Goal: Task Accomplishment & Management: Manage account settings

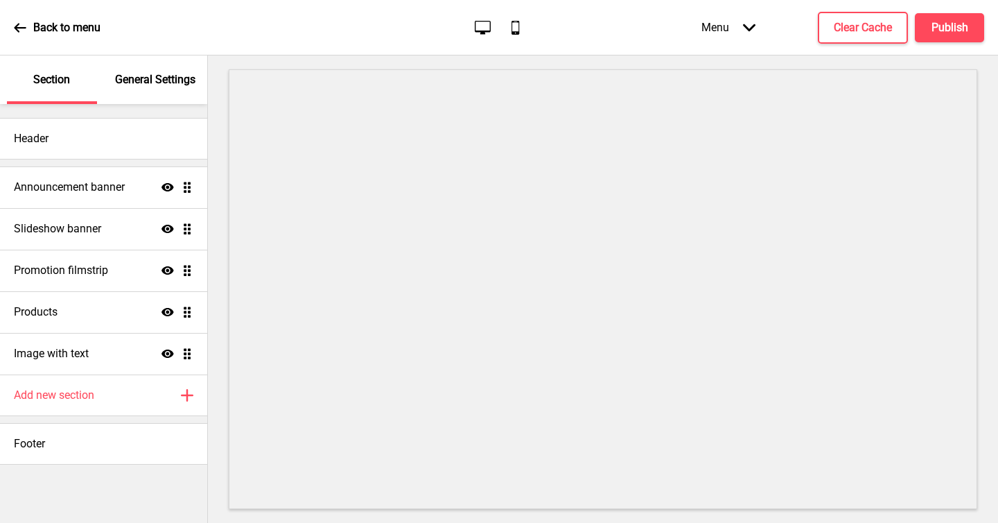
click at [158, 81] on p "General Settings" at bounding box center [155, 79] width 80 height 15
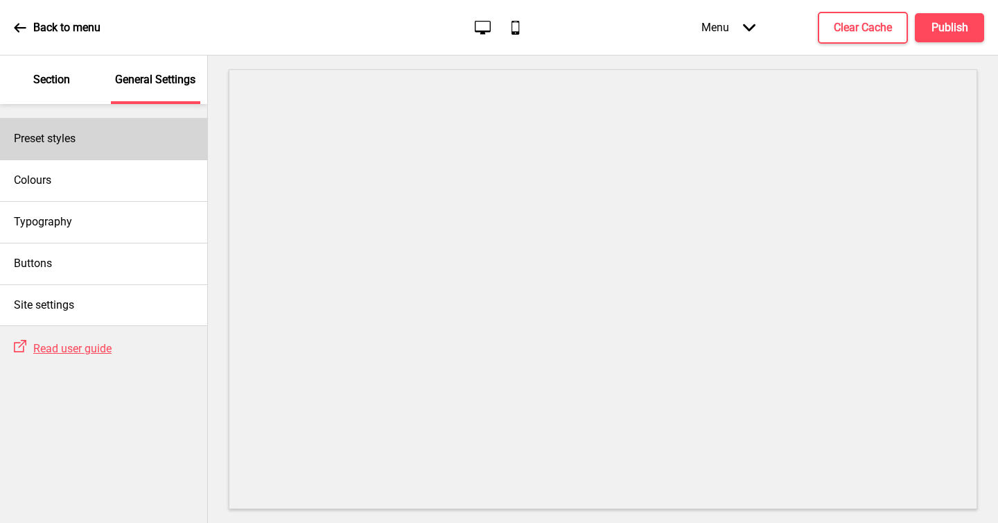
click at [130, 143] on div "Preset styles" at bounding box center [103, 139] width 207 height 42
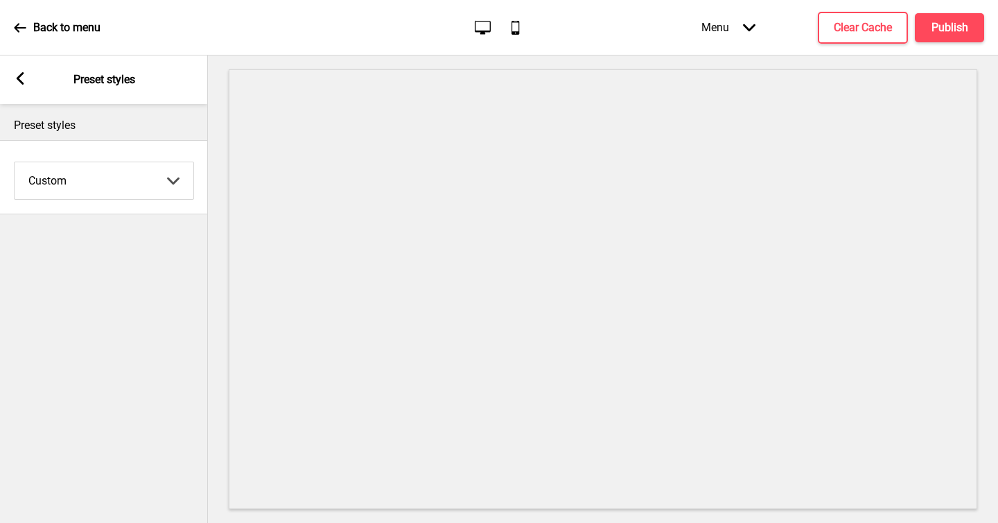
click at [132, 171] on select "Coffee Contrast Dark Earth Marine Minimalist Modern Oddle Pastel Yellow Fruits …" at bounding box center [104, 180] width 179 height 37
select select "contrast"
click at [15, 162] on select "Coffee Contrast Dark Earth Marine Minimalist Modern Oddle Pastel Yellow Fruits …" at bounding box center [104, 180] width 179 height 37
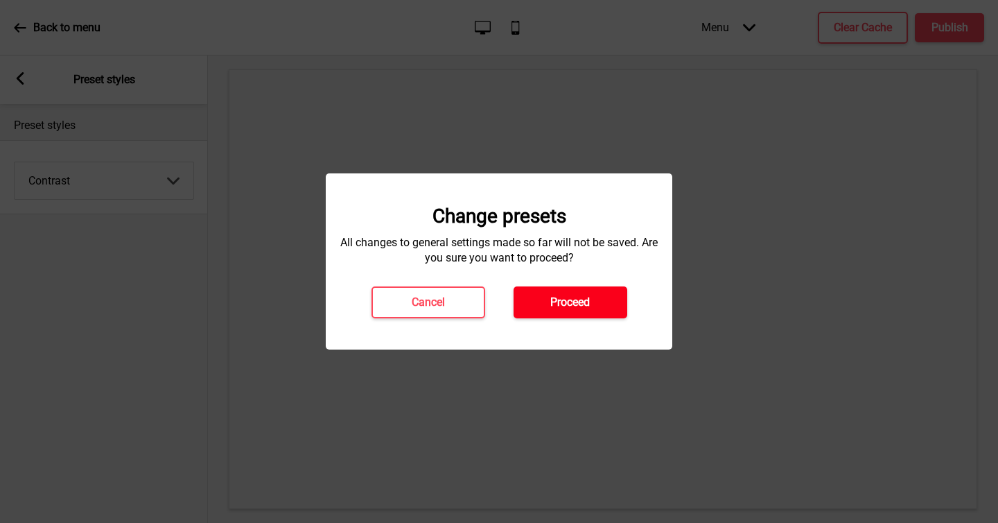
click at [584, 302] on h4 "Proceed" at bounding box center [570, 302] width 40 height 15
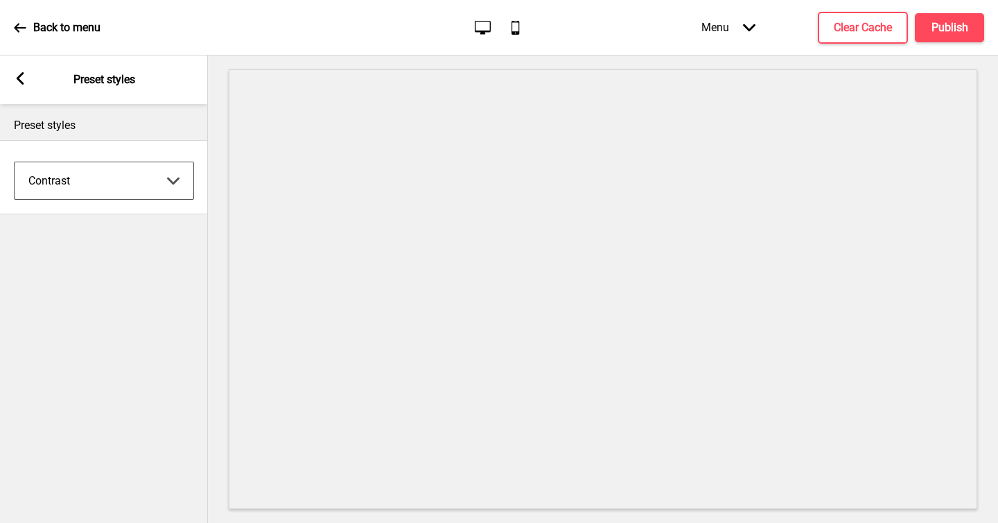
click at [21, 77] on rect at bounding box center [20, 78] width 12 height 12
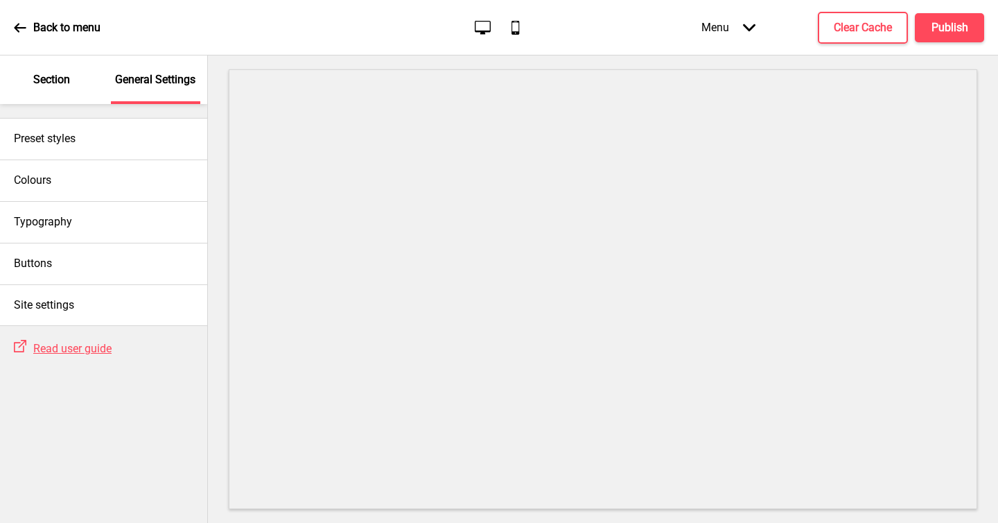
click at [61, 74] on p "Section" at bounding box center [51, 79] width 37 height 15
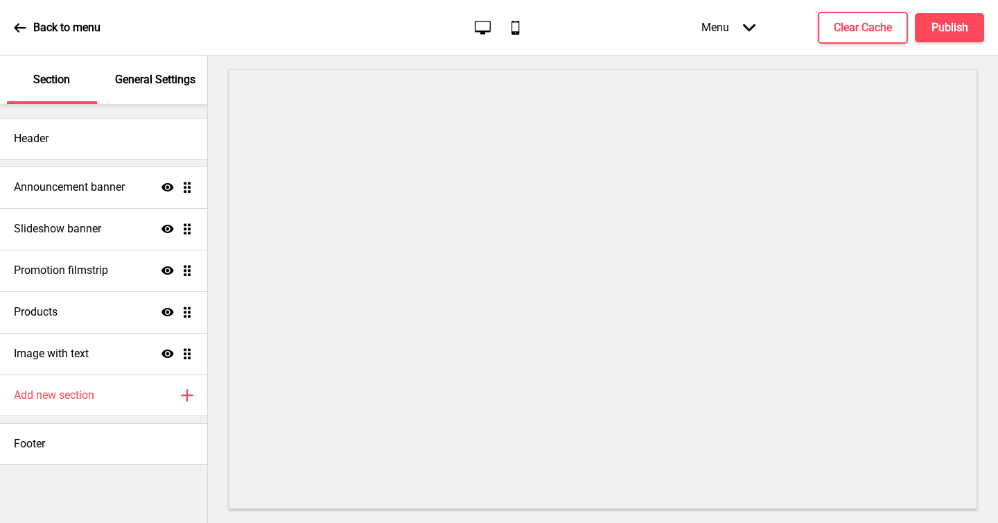
click at [146, 81] on p "General Settings" at bounding box center [155, 79] width 80 height 15
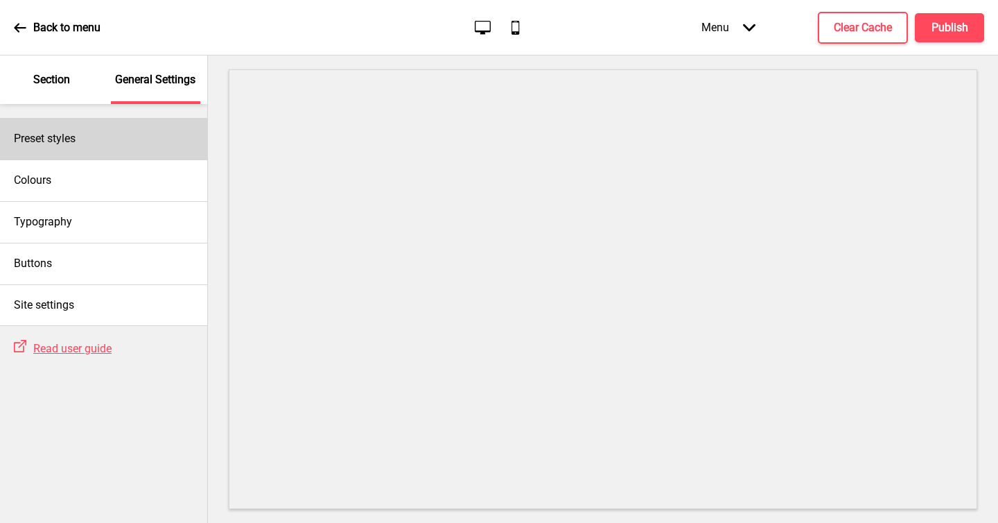
click at [105, 138] on div "Preset styles" at bounding box center [103, 139] width 207 height 42
select select "contrast"
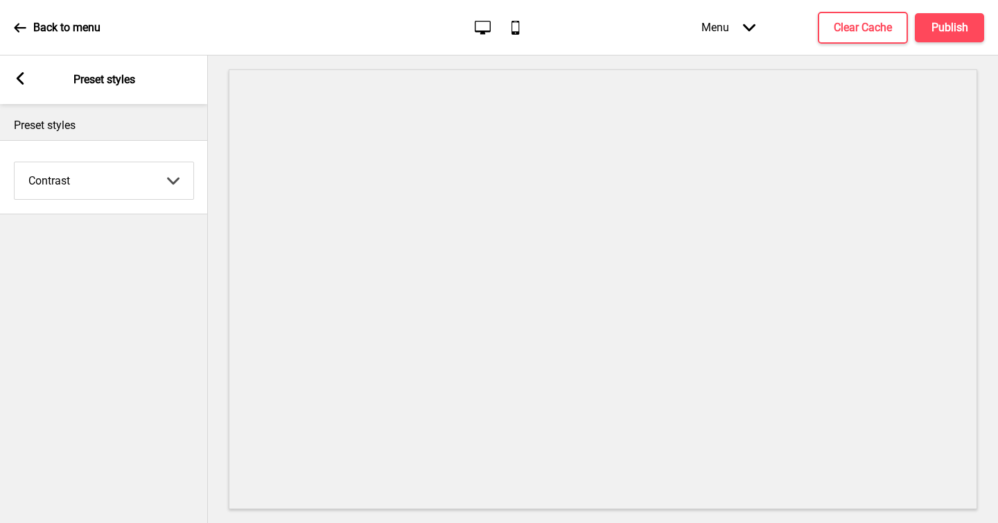
click at [118, 180] on select "Coffee Contrast Dark Earth Marine Minimalist Modern Oddle Pastel Yellow Fruits …" at bounding box center [104, 180] width 179 height 37
click at [17, 76] on rect at bounding box center [20, 78] width 12 height 12
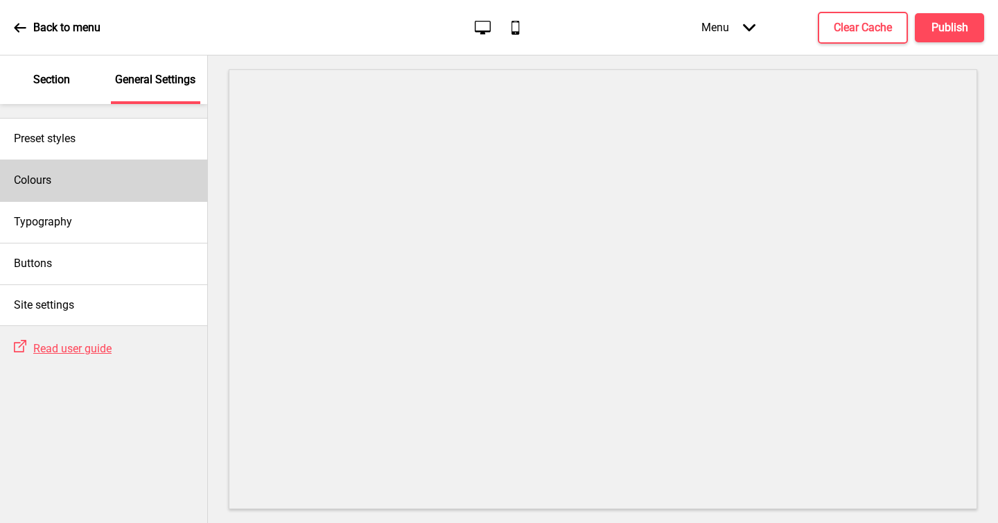
click at [90, 181] on div "Colours" at bounding box center [103, 180] width 207 height 42
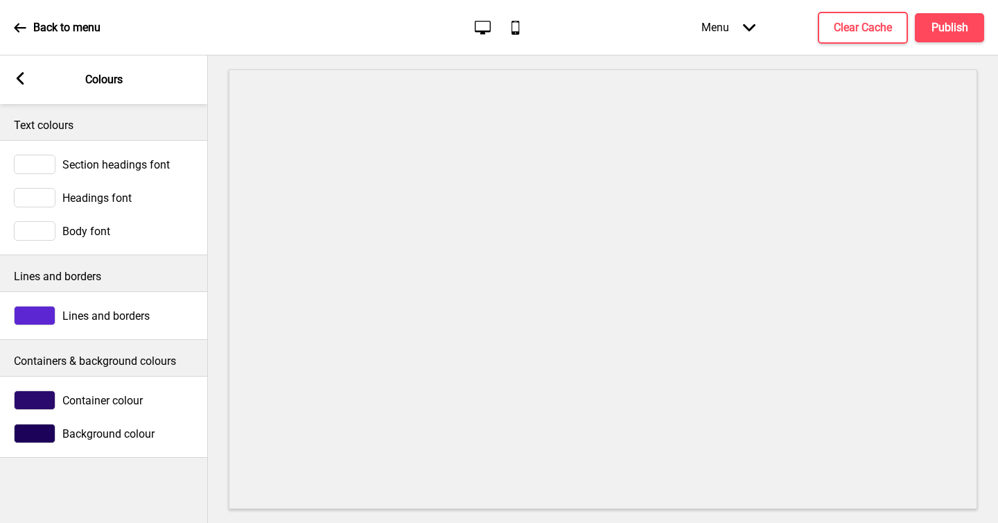
click at [32, 159] on div at bounding box center [35, 164] width 42 height 19
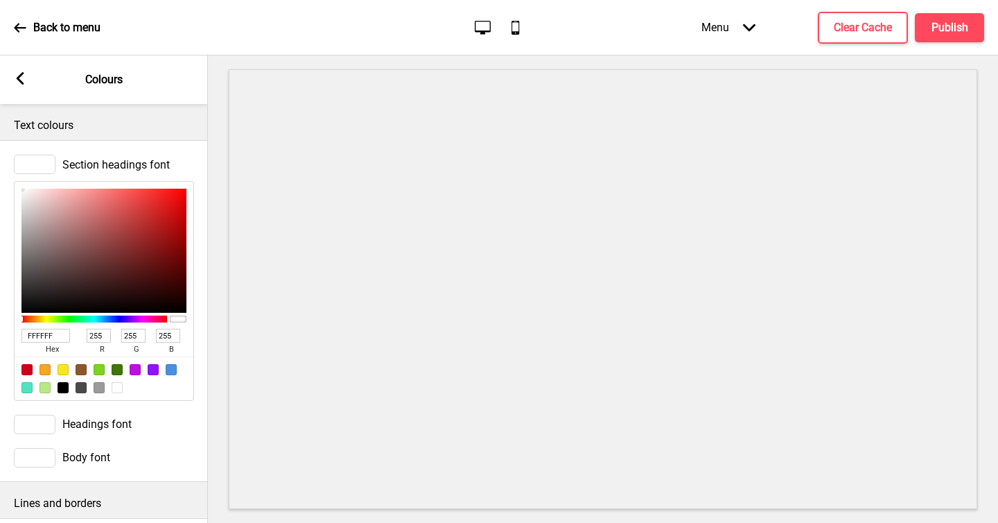
click at [24, 78] on rect at bounding box center [20, 78] width 12 height 12
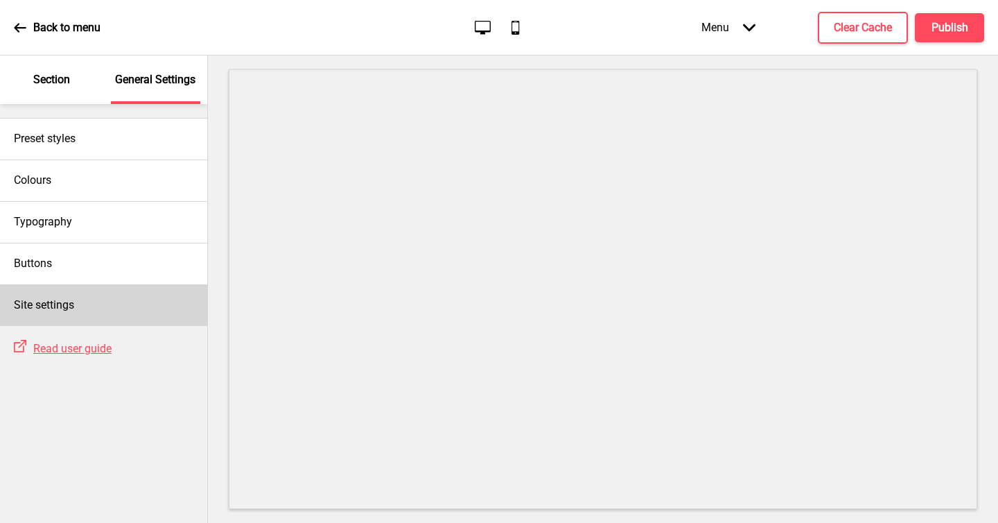
click at [105, 306] on div "Site settings" at bounding box center [103, 305] width 207 height 42
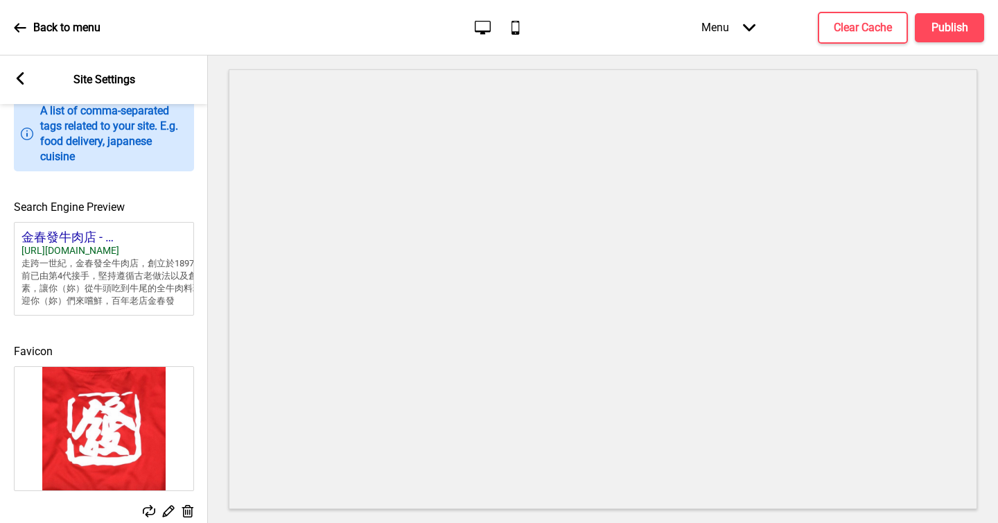
scroll to position [600, 0]
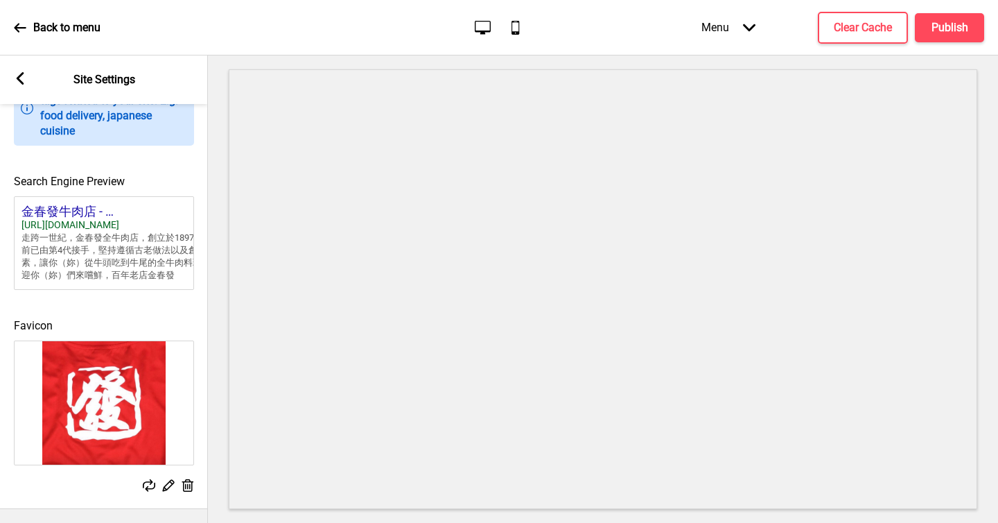
click at [19, 77] on icon at bounding box center [21, 78] width 8 height 12
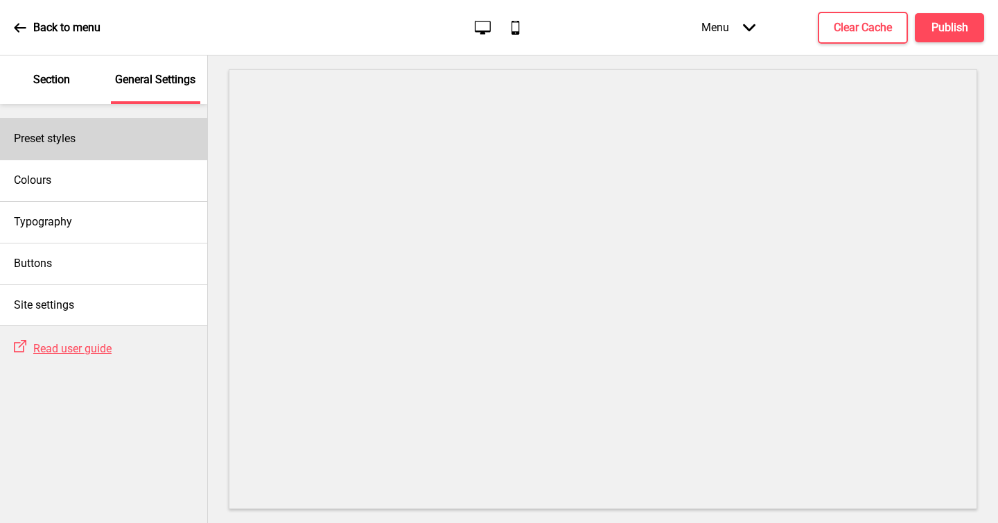
click at [114, 145] on div "Preset styles" at bounding box center [103, 139] width 207 height 42
select select "contrast"
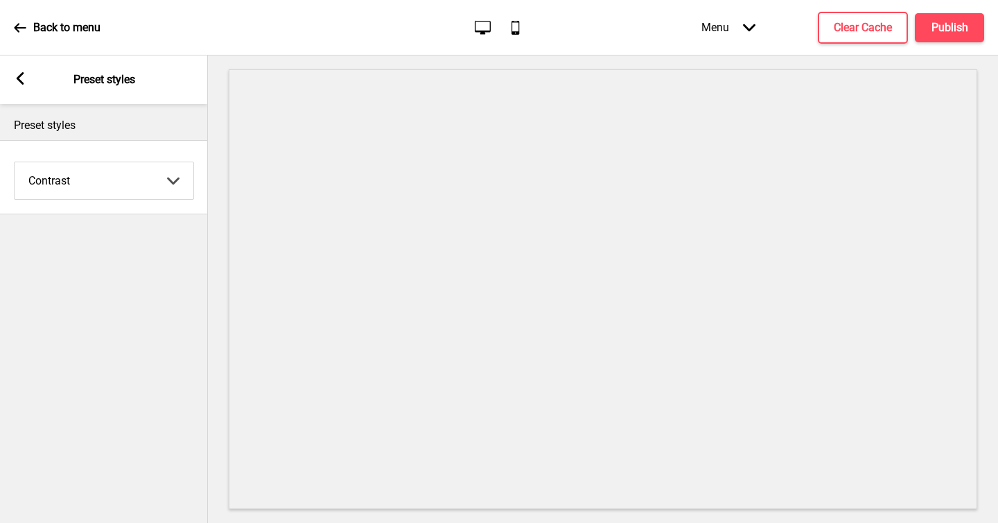
click at [141, 186] on select "Coffee Contrast Dark Earth Marine Minimalist Modern Oddle Pastel Yellow Fruits …" at bounding box center [104, 180] width 179 height 37
click at [21, 68] on div "Arrow left Preset styles" at bounding box center [104, 79] width 208 height 49
click at [17, 80] on icon at bounding box center [21, 78] width 8 height 12
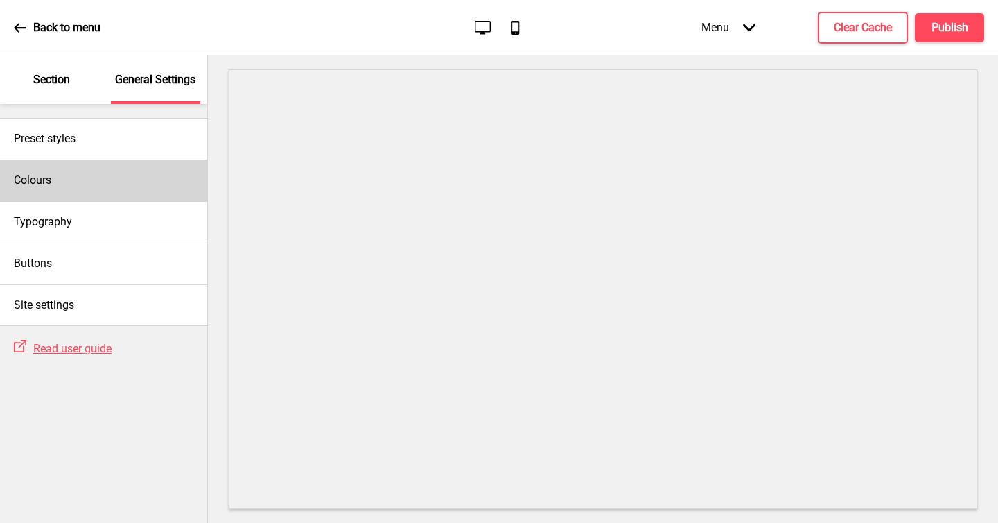
click at [69, 199] on div "Colours" at bounding box center [103, 180] width 207 height 42
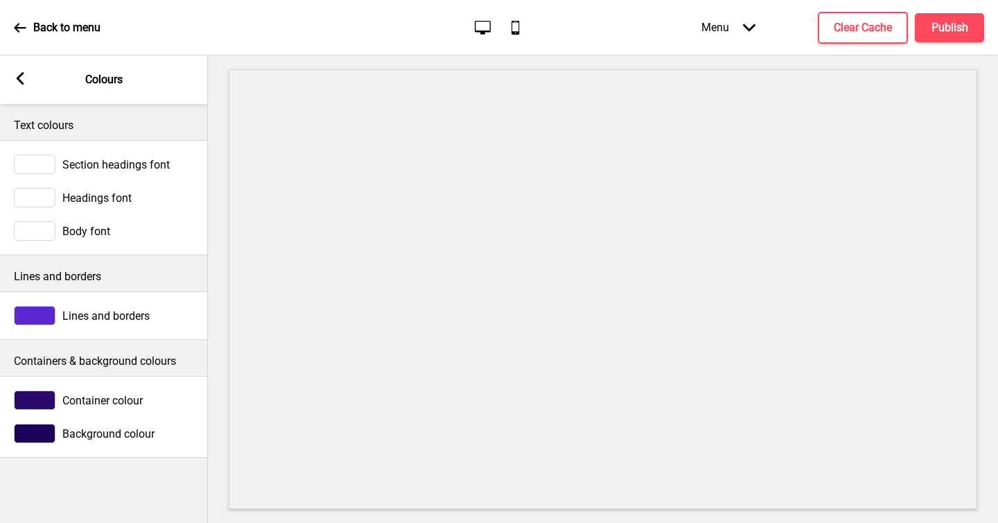
click at [37, 437] on div at bounding box center [35, 433] width 42 height 19
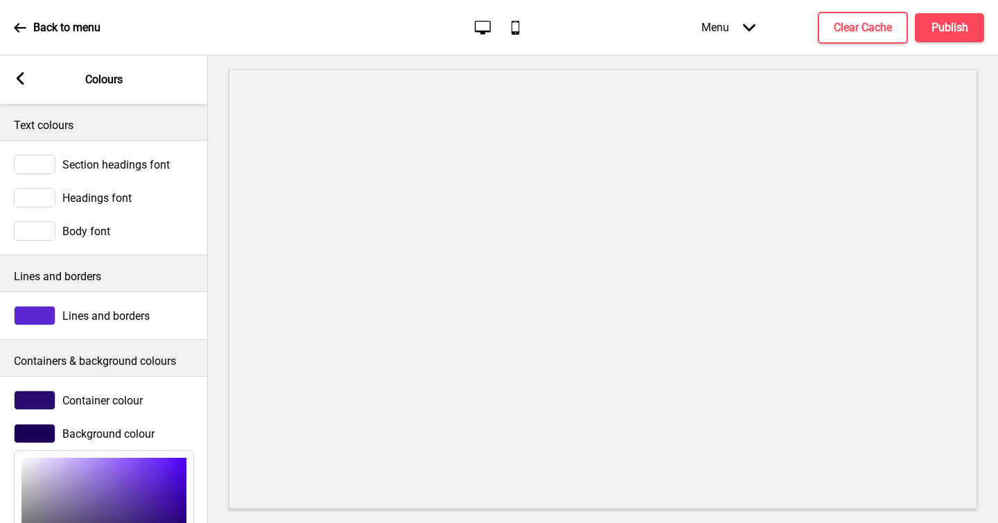
scroll to position [185, 0]
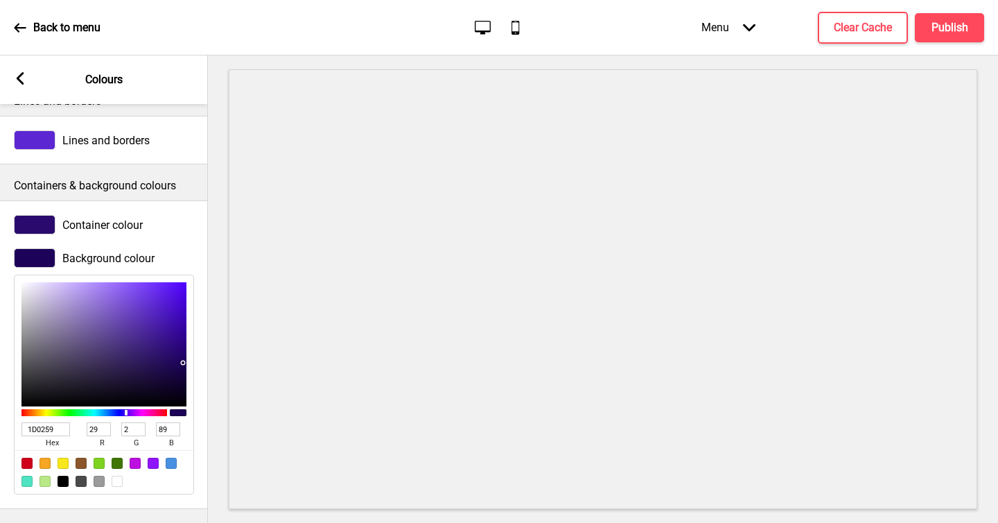
type input "2C1A54"
type input "44"
type input "26"
type input "84"
type input "2D1A56"
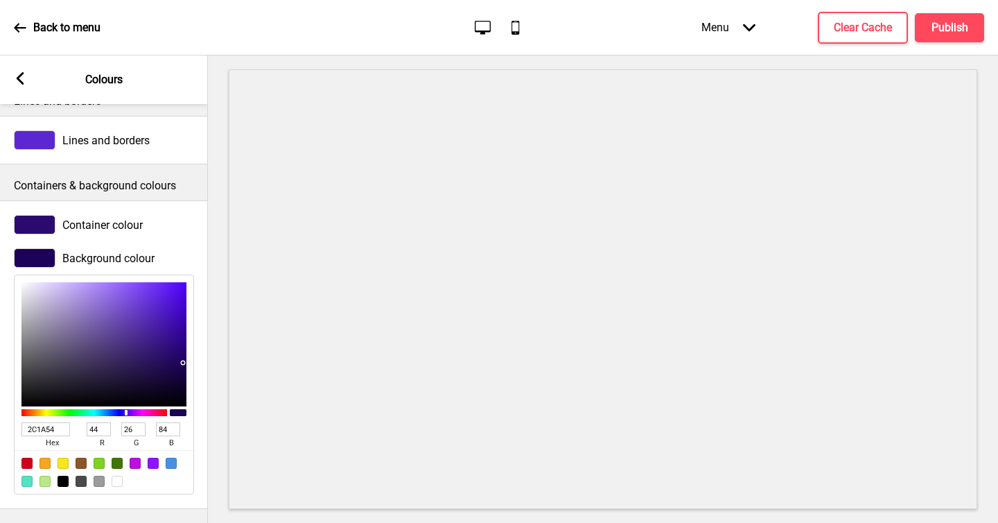
type input "45"
type input "86"
type input "4B3875"
type input "75"
type input "56"
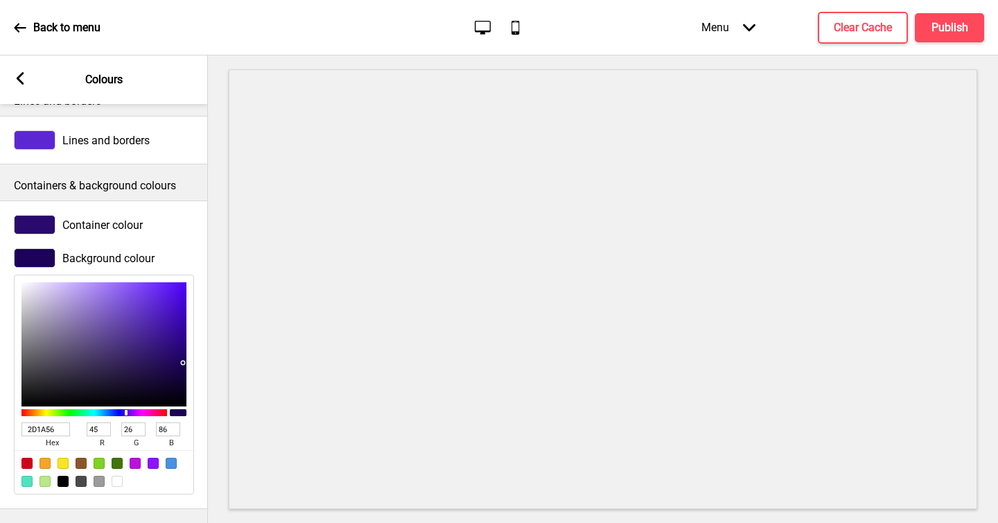
type input "117"
type input "8F81AD"
type input "143"
type input "129"
type input "173"
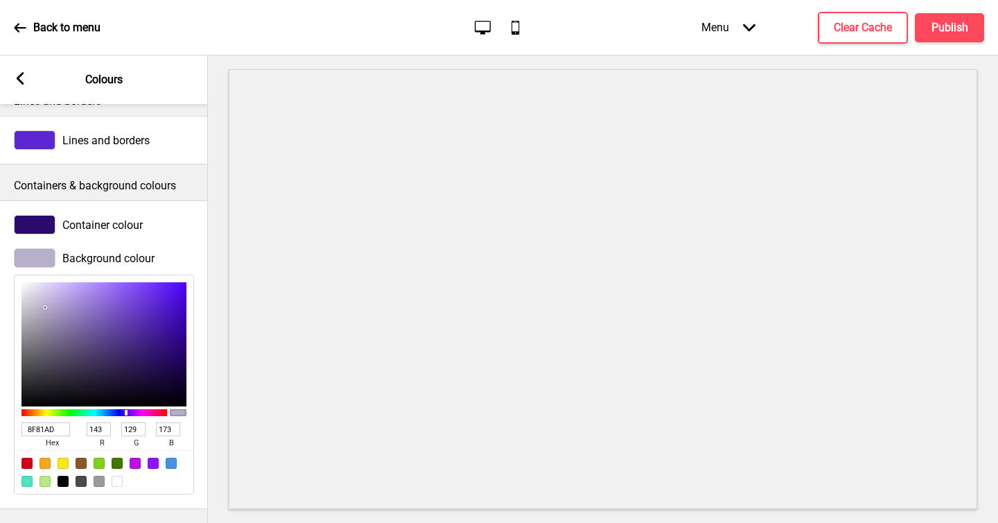
type input "B8AFCC"
type input "184"
type input "175"
type input "204"
type input "D7D2E3"
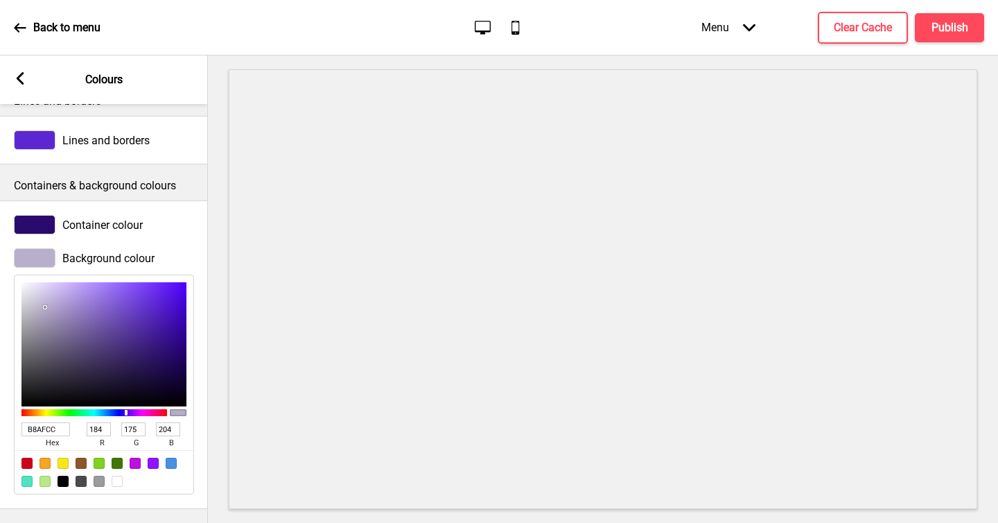
type input "215"
type input "210"
type input "227"
type input "F7F7F7"
type input "247"
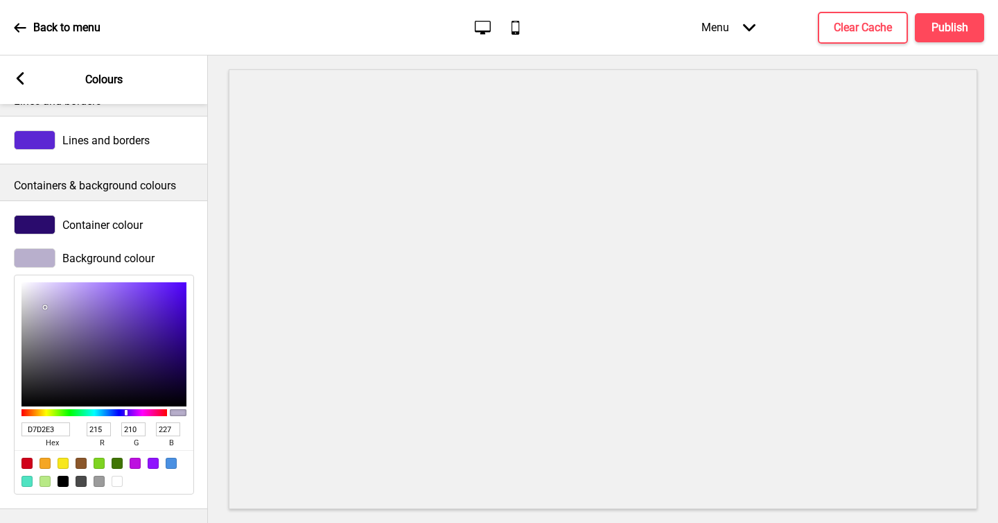
type input "247"
type input "FFFFFF"
type input "255"
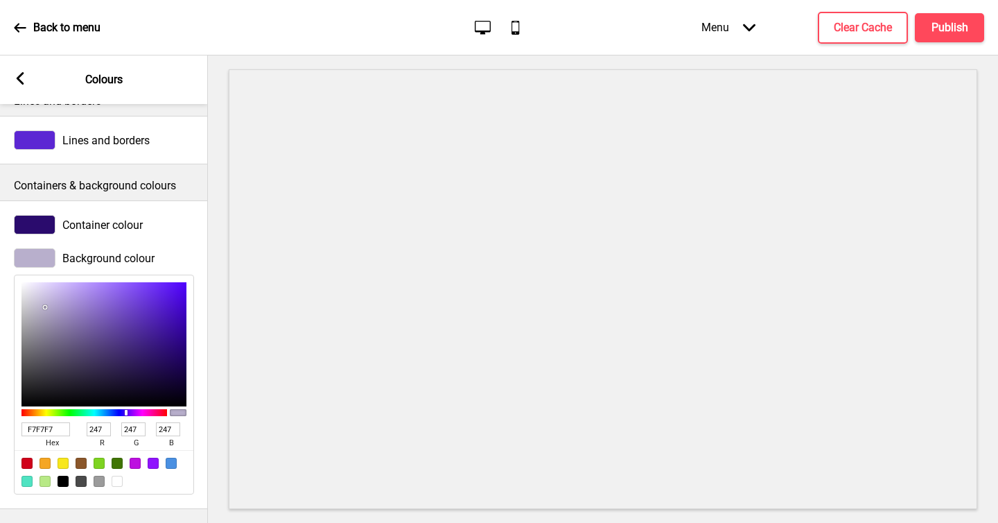
type input "255"
drag, startPoint x: 136, startPoint y: 355, endPoint x: 0, endPoint y: 243, distance: 176.3
click at [0, 243] on div "Background colour FFFFFF hex 255 r 255 g 255 b 100 a" at bounding box center [104, 371] width 208 height 260
click at [193, 98] on div "Arrow left Colours" at bounding box center [104, 79] width 208 height 49
click at [191, 248] on div "Background colour" at bounding box center [104, 257] width 180 height 19
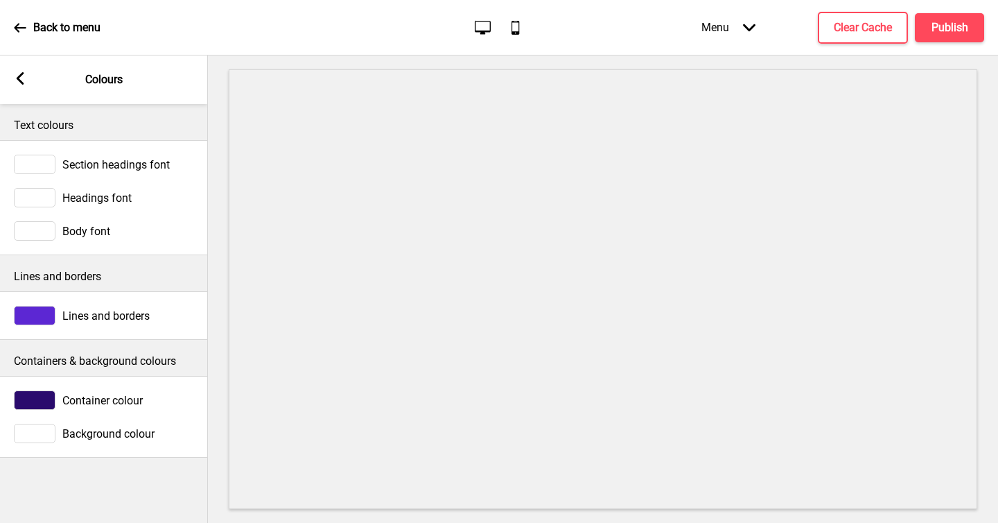
scroll to position [0, 0]
click at [18, 74] on rect at bounding box center [20, 78] width 12 height 12
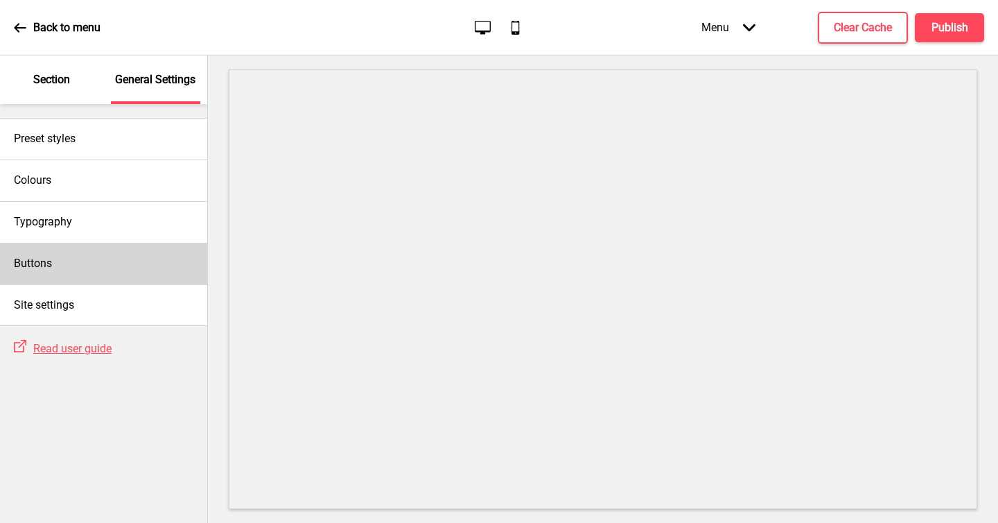
click at [88, 263] on div "Buttons" at bounding box center [103, 264] width 207 height 42
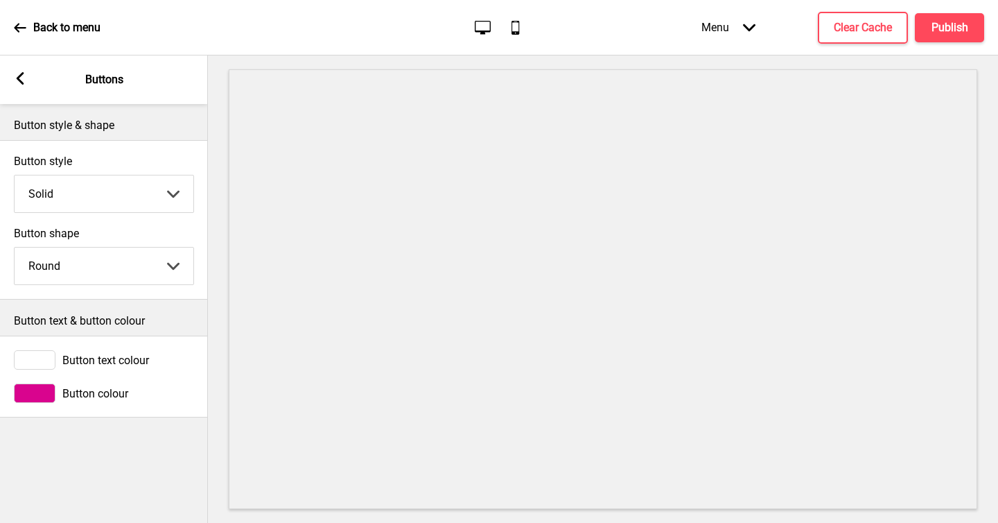
click at [34, 398] on div at bounding box center [35, 392] width 42 height 19
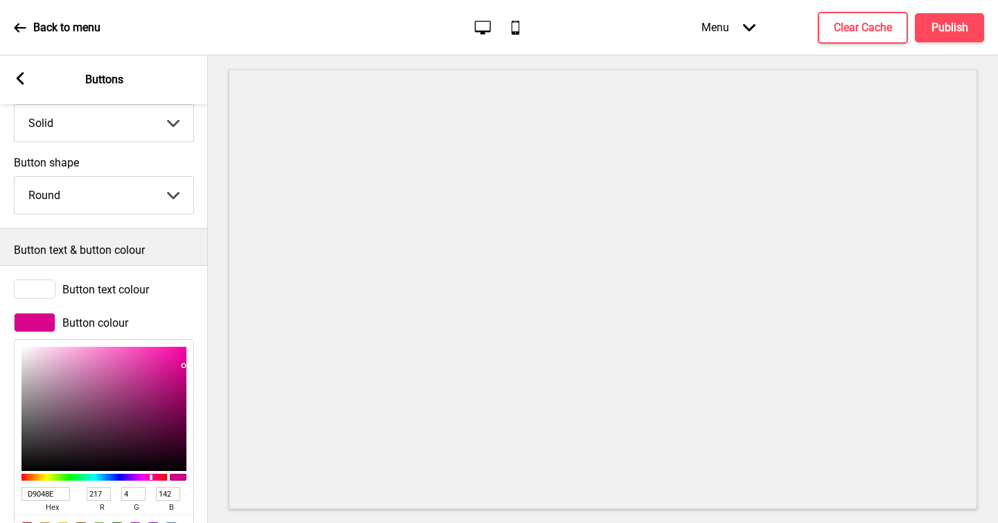
scroll to position [145, 0]
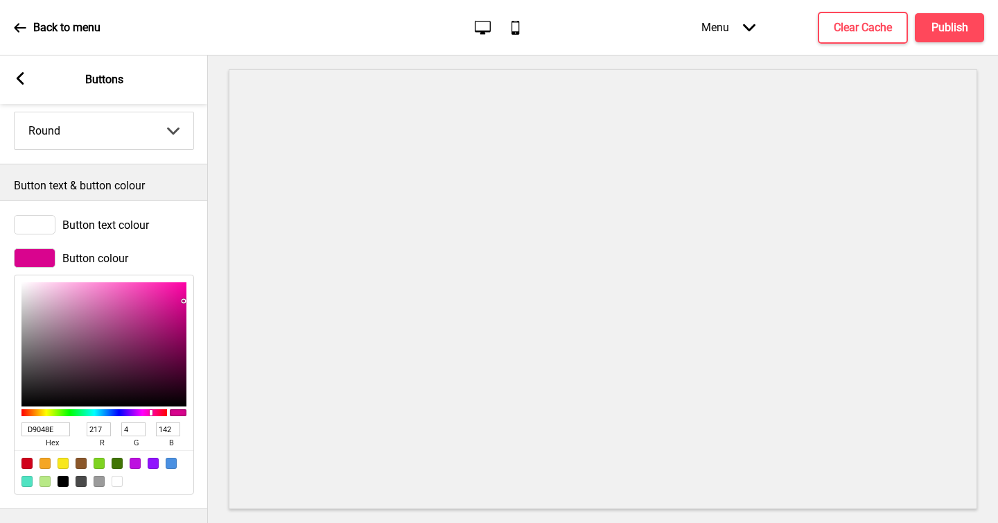
drag, startPoint x: 63, startPoint y: 420, endPoint x: 0, endPoint y: 410, distance: 63.9
click at [0, 410] on div "Button colour D9048E hex 217 r 4 g 142 b 100 a" at bounding box center [104, 371] width 208 height 260
paste input "#d0021"
type input "D9048E"
click at [197, 331] on div "Button colour D9048E hex 217 r 4 g 142 b 100 a" at bounding box center [104, 371] width 208 height 260
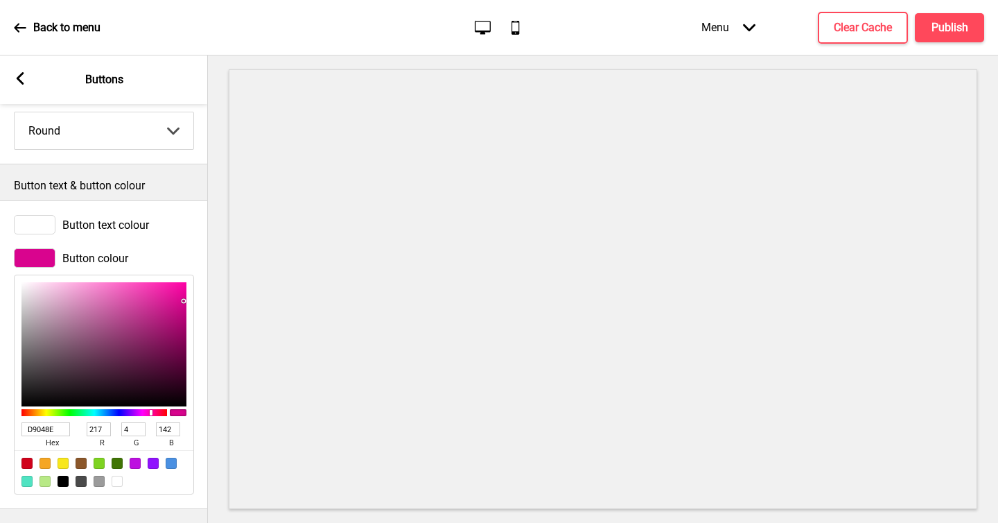
drag, startPoint x: 64, startPoint y: 420, endPoint x: 0, endPoint y: 410, distance: 65.3
click at [0, 417] on div "Button colour D9048E hex 217 r 4 g 142 b 100 a" at bounding box center [104, 371] width 208 height 260
paste input "#d0021"
click at [66, 436] on span "hex" at bounding box center [51, 443] width 61 height 14
drag, startPoint x: 64, startPoint y: 422, endPoint x: 37, endPoint y: 422, distance: 27.0
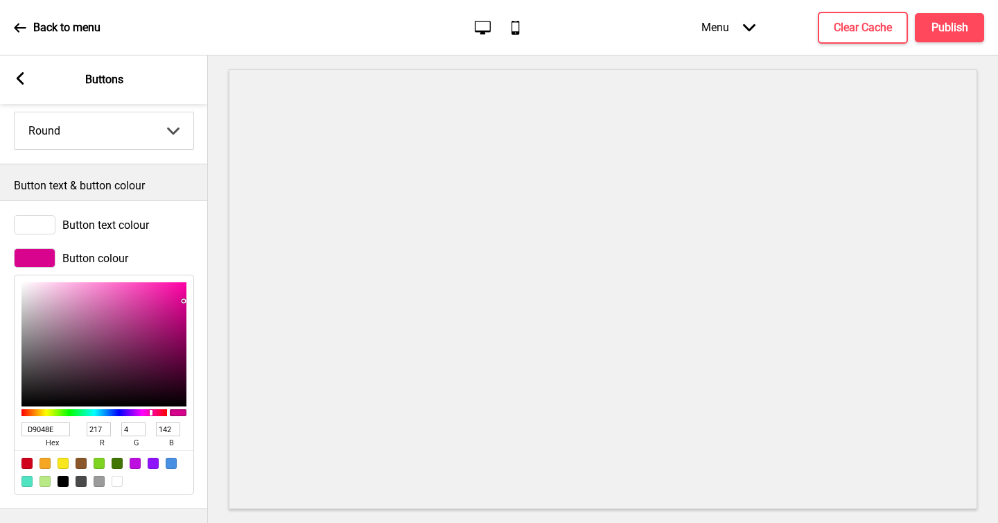
click at [37, 422] on input "D9048E" at bounding box center [45, 429] width 49 height 14
drag, startPoint x: 59, startPoint y: 422, endPoint x: 0, endPoint y: 420, distance: 58.9
click at [0, 420] on div "Button colour D9048E hex 217 r 4 g 142 b 100 a" at bounding box center [104, 371] width 208 height 260
paste input "d0021b"
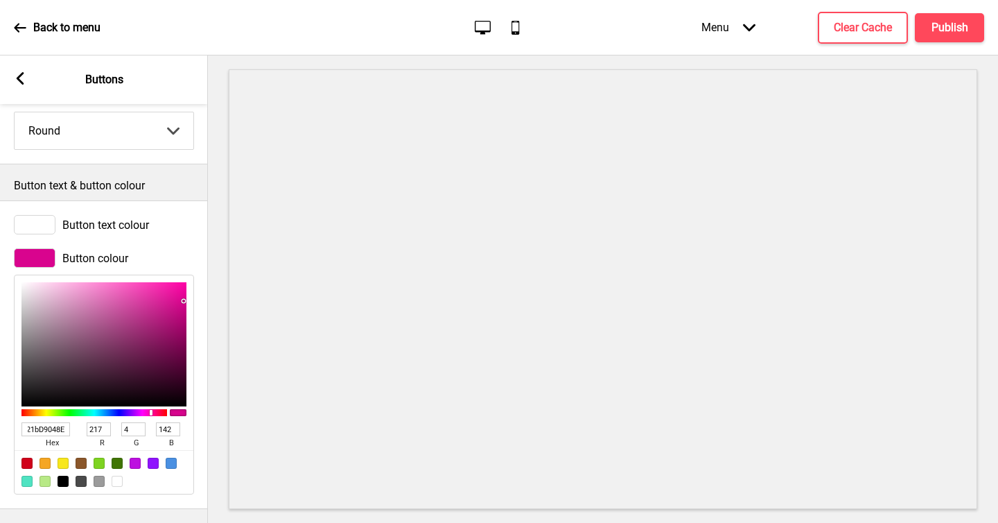
drag, startPoint x: 54, startPoint y: 421, endPoint x: 147, endPoint y: 415, distance: 93.1
click at [147, 419] on div "d0021bD9048E hex 217 r 4 g 142 b 100 a" at bounding box center [103, 434] width 165 height 31
type input "d0021b"
type input "208"
type input "2"
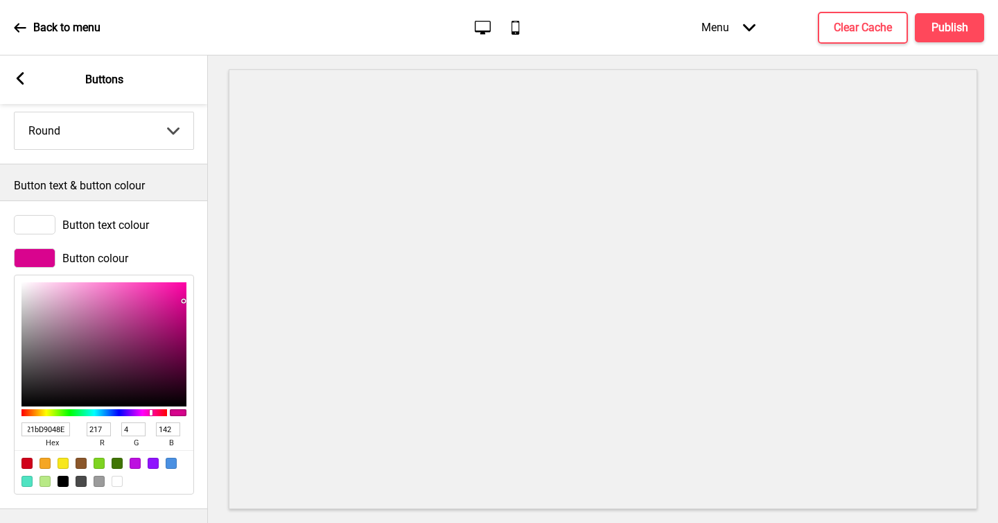
type input "27"
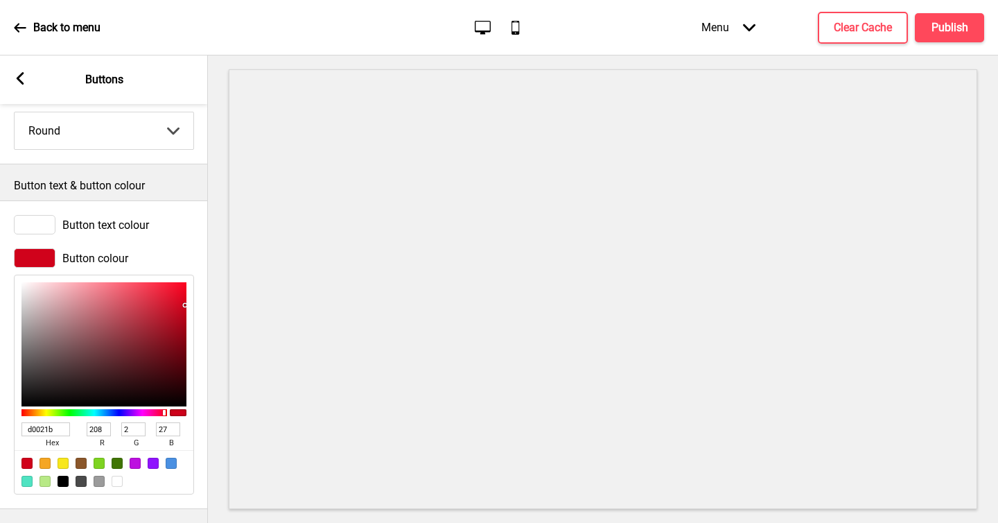
scroll to position [0, 0]
type input "D0021B"
click at [187, 241] on div "Button colour D0021B hex 208 r 2 g 27 b 100 a" at bounding box center [104, 371] width 208 height 260
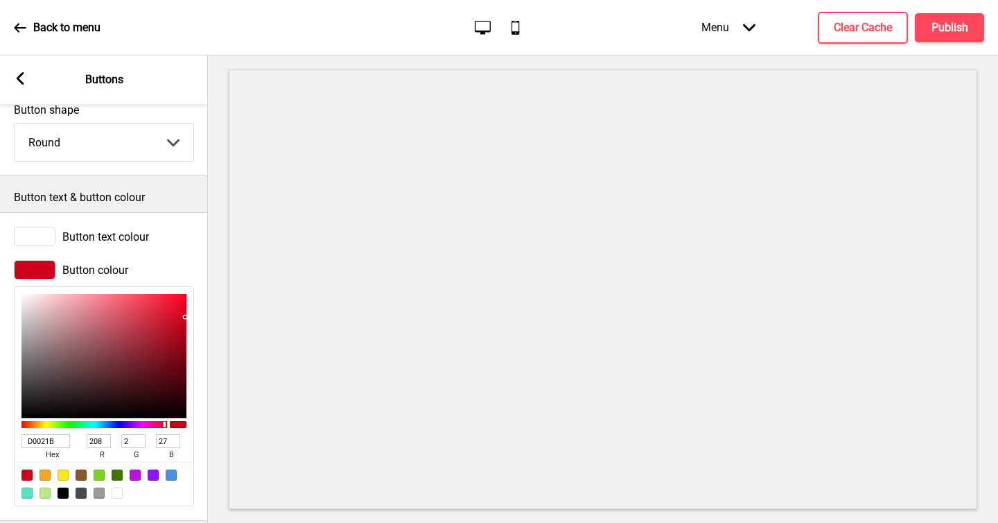
scroll to position [145, 0]
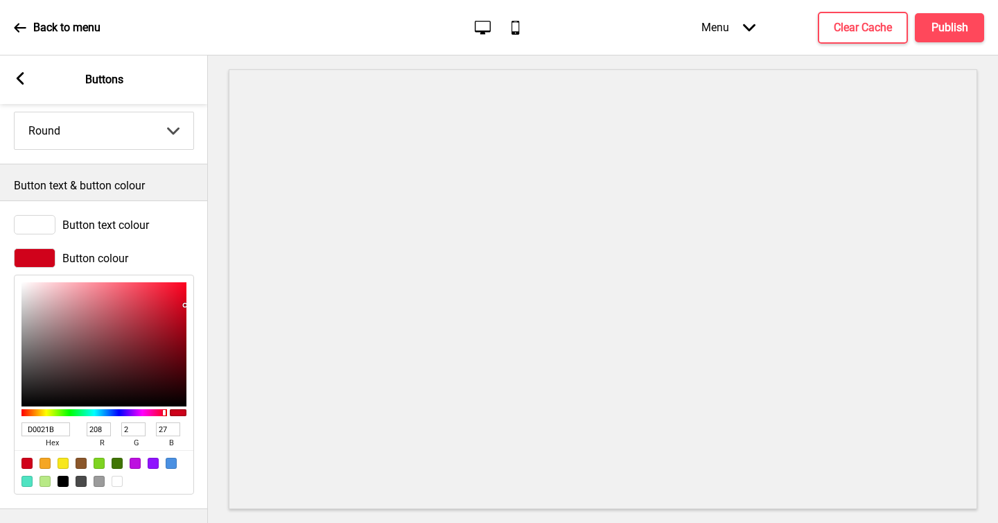
click at [22, 80] on rect at bounding box center [20, 78] width 12 height 12
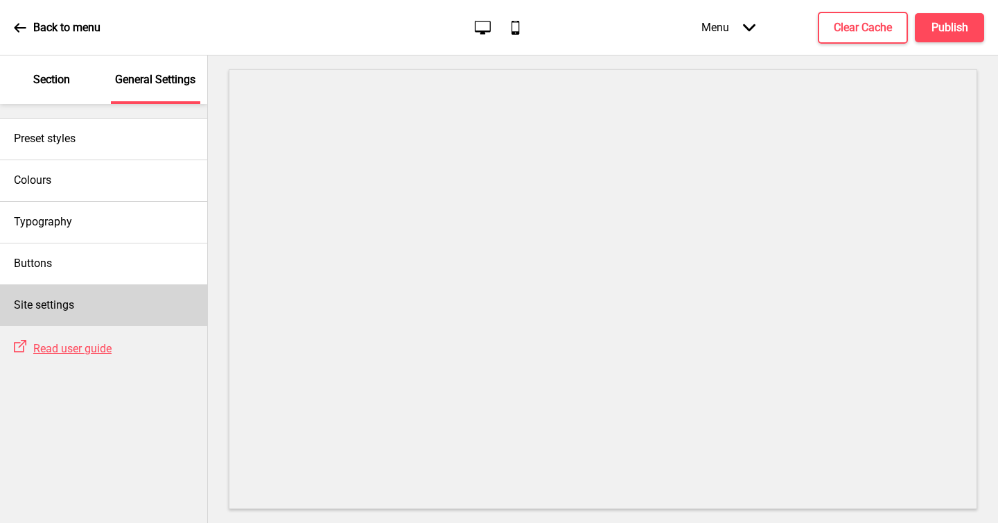
click at [132, 318] on div "Site settings" at bounding box center [103, 305] width 207 height 42
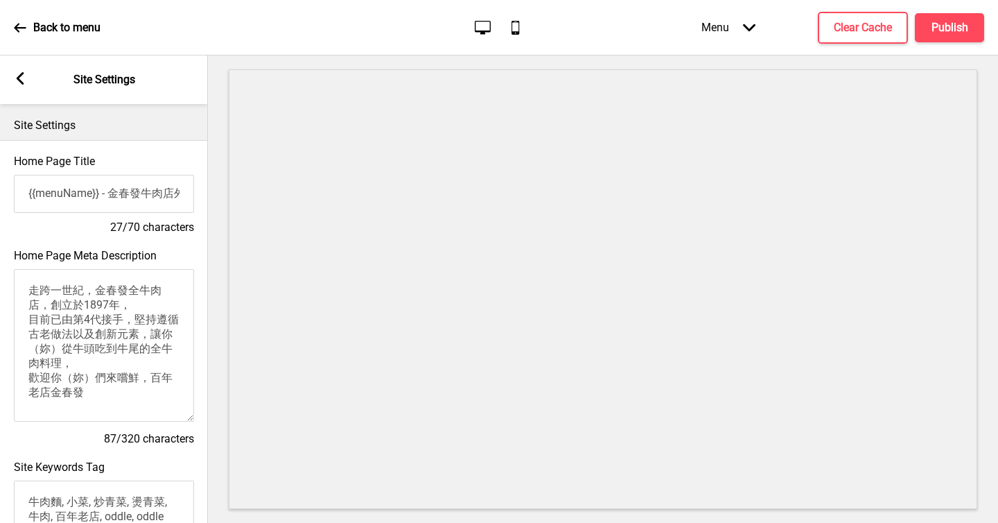
click at [25, 83] on rect at bounding box center [20, 78] width 12 height 12
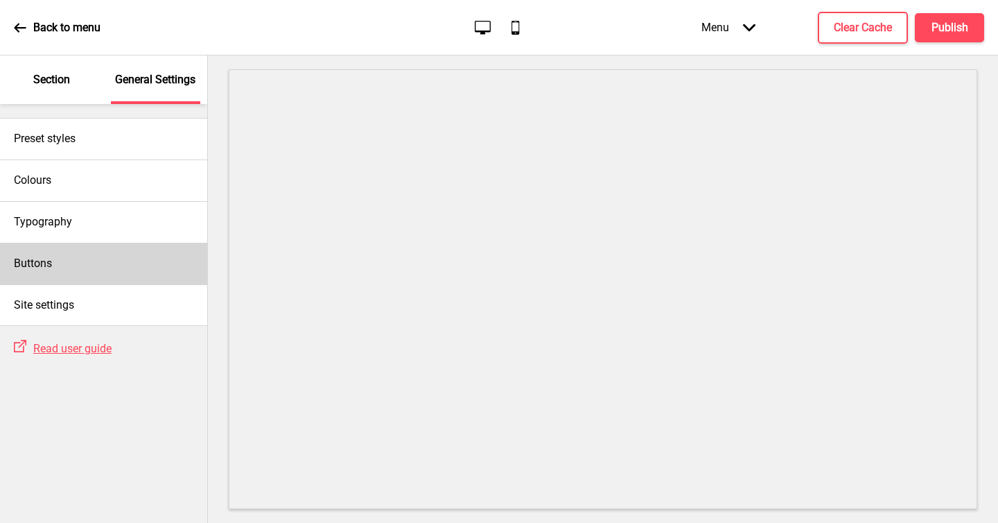
click at [101, 256] on div "Buttons" at bounding box center [103, 264] width 207 height 42
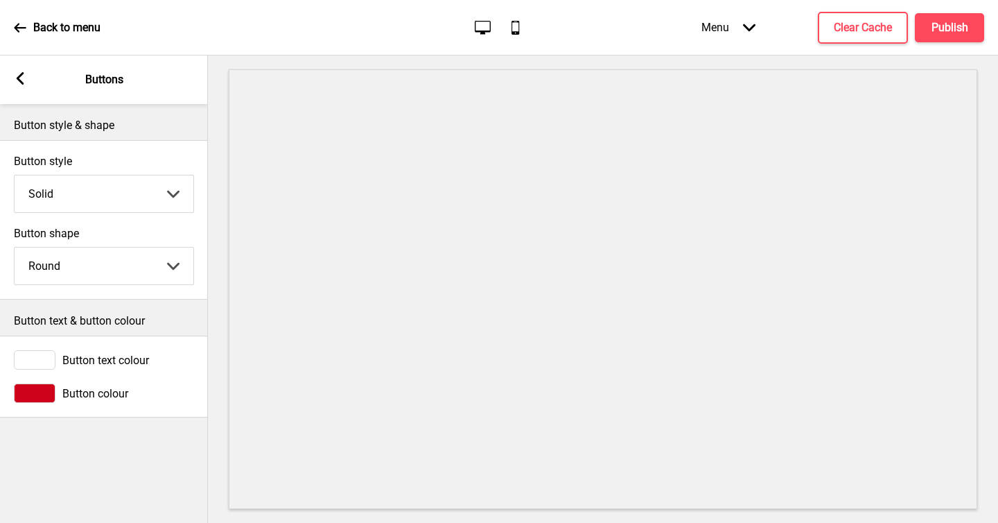
click at [19, 77] on icon at bounding box center [21, 78] width 8 height 12
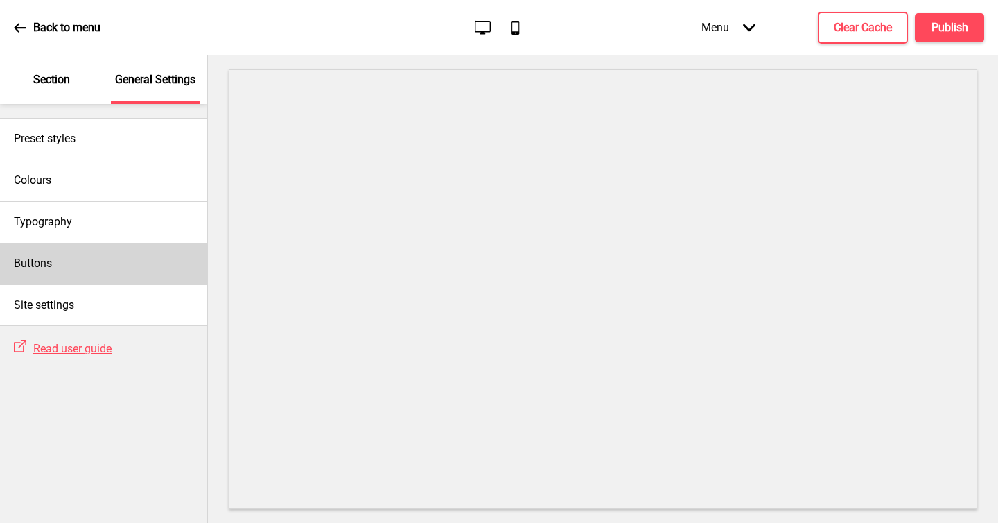
click at [101, 257] on div "Buttons" at bounding box center [103, 264] width 207 height 42
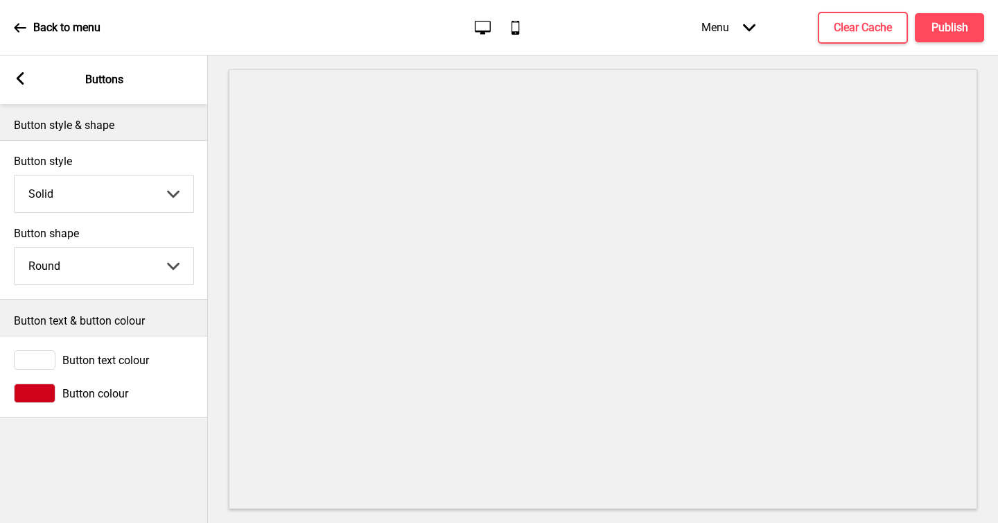
click at [23, 81] on rect at bounding box center [20, 78] width 12 height 12
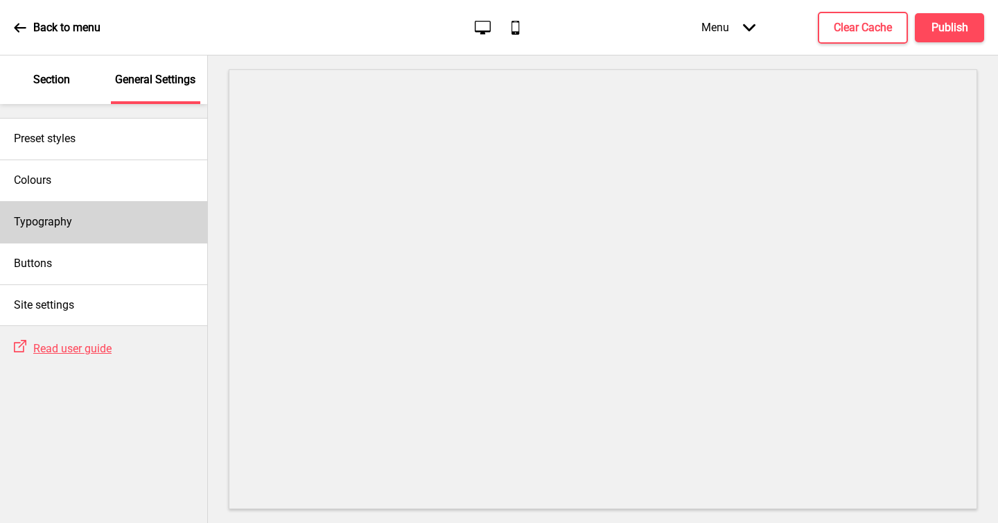
click at [115, 220] on div "Typography" at bounding box center [103, 222] width 207 height 42
select select "Bitter"
select select "Ubuntu"
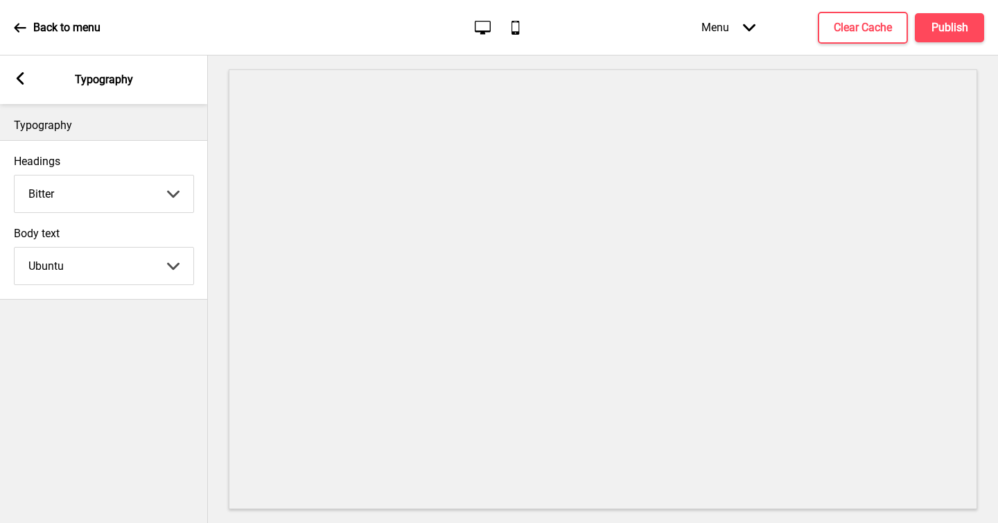
click at [19, 74] on rect at bounding box center [20, 78] width 12 height 12
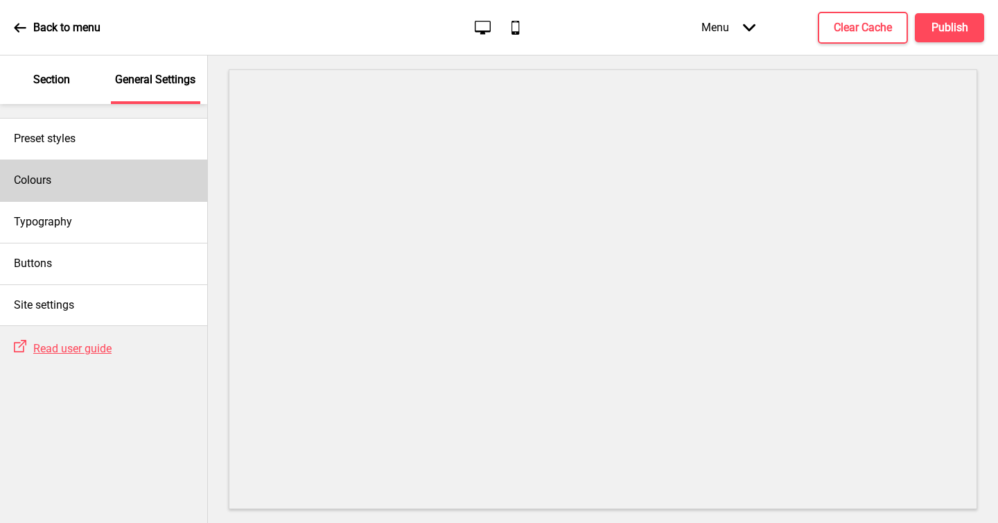
click at [130, 183] on div "Colours" at bounding box center [103, 180] width 207 height 42
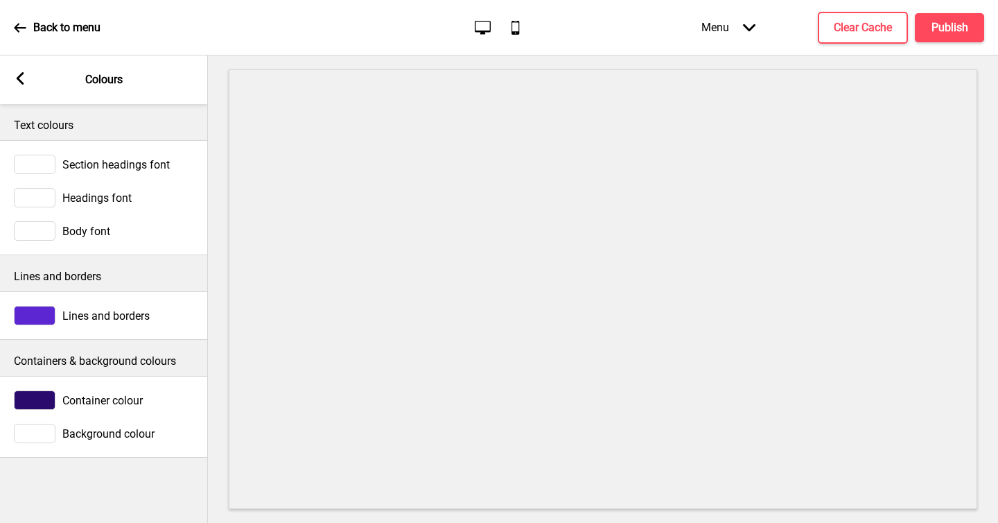
click at [34, 311] on div at bounding box center [35, 315] width 42 height 19
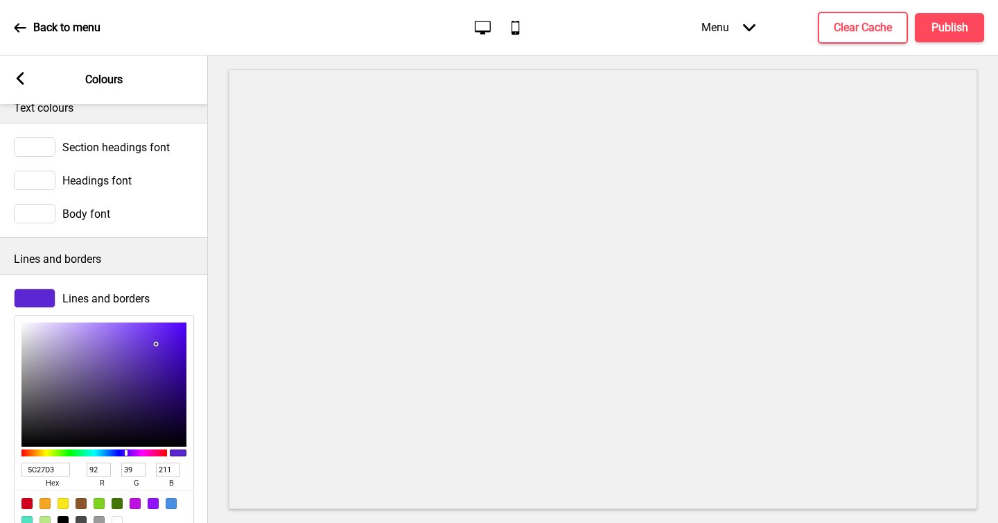
scroll to position [17, 0]
type input "43316B"
type input "67"
type input "49"
type input "107"
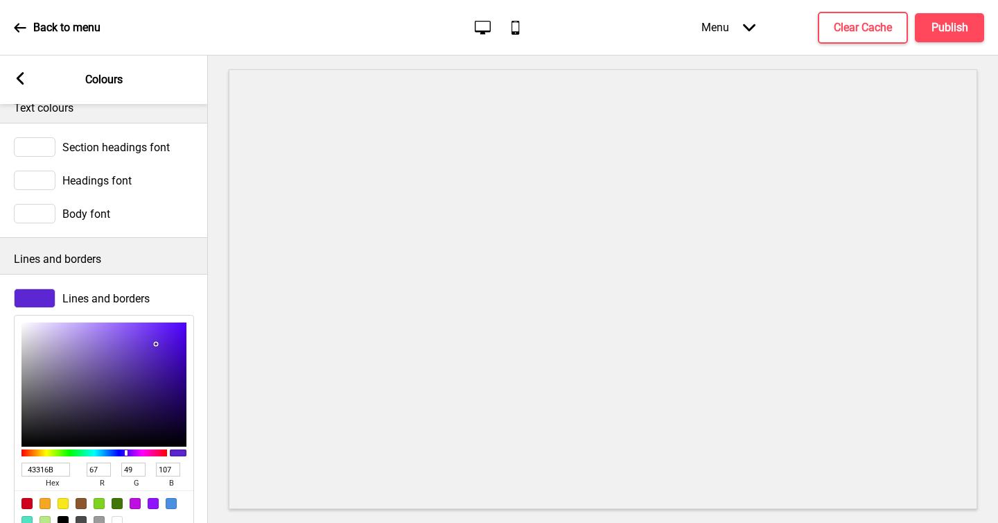
type input "5C4A85"
type input "92"
type input "74"
type input "133"
type input "C3BCD5"
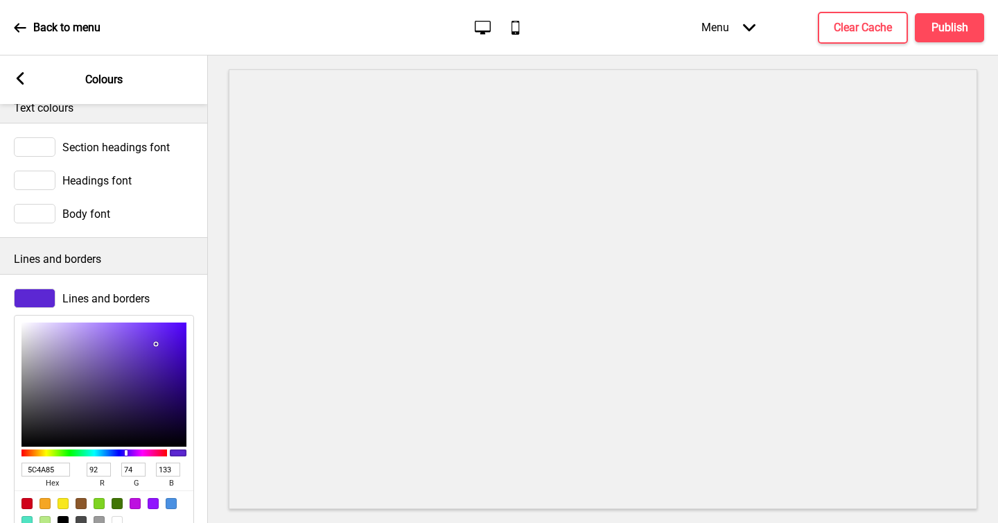
type input "195"
type input "188"
type input "213"
type input "FFFFFF"
type input "255"
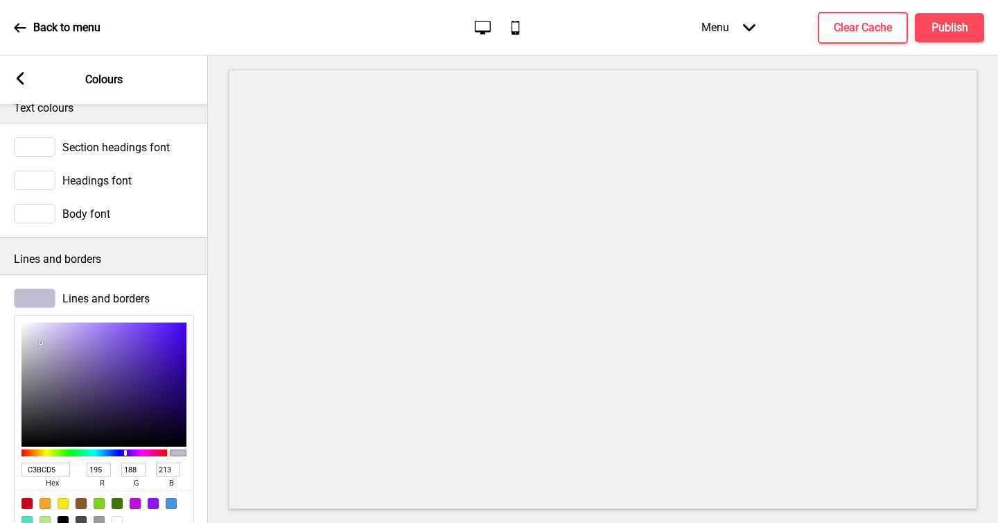
type input "255"
drag, startPoint x: 112, startPoint y: 394, endPoint x: 0, endPoint y: 260, distance: 174.3
click at [0, 260] on div "Lines and borders Lines and borders FFFFFF hex 255 r 255 g 255 b 100 a" at bounding box center [104, 393] width 208 height 311
click at [177, 293] on div "Lines and borders" at bounding box center [104, 297] width 180 height 19
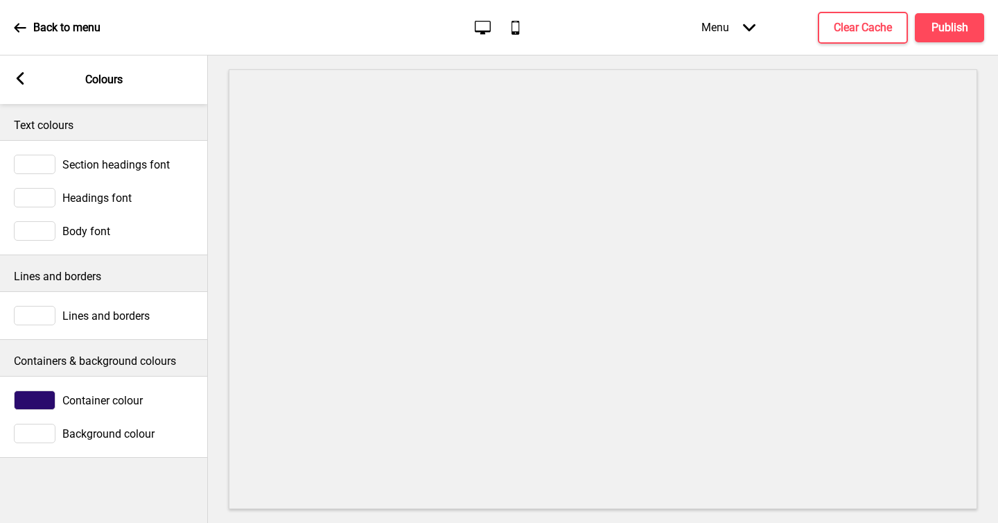
scroll to position [0, 0]
click at [40, 397] on div at bounding box center [35, 399] width 42 height 19
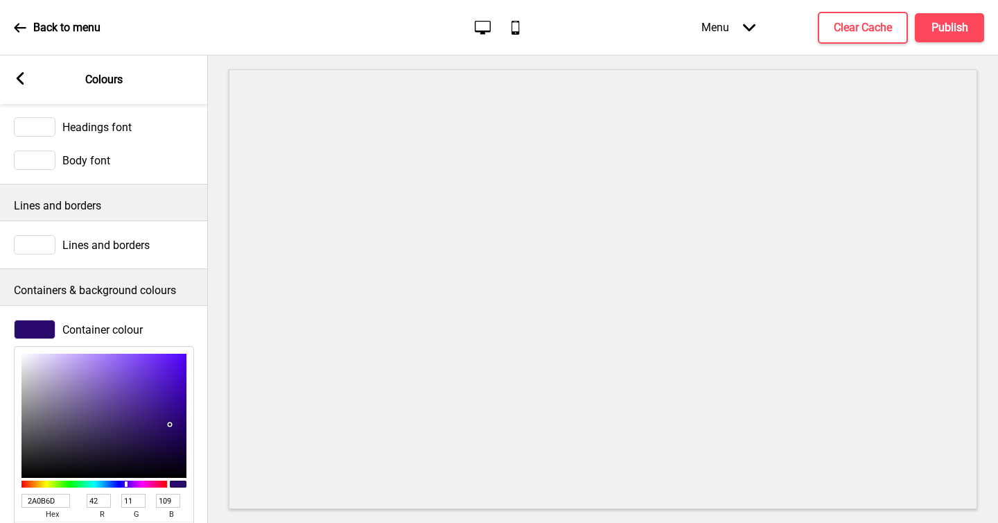
scroll to position [185, 0]
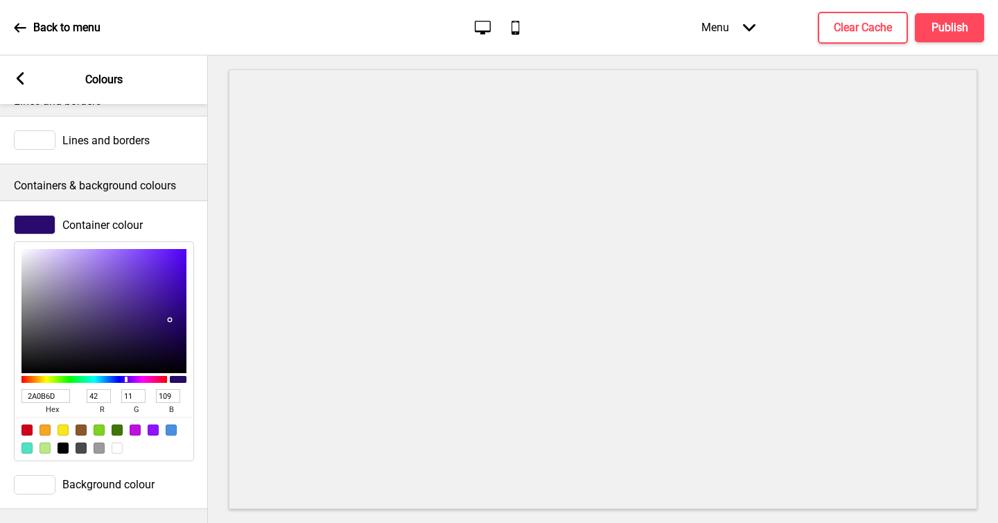
drag, startPoint x: 44, startPoint y: 387, endPoint x: 8, endPoint y: 381, distance: 37.3
click at [0, 377] on div "Container colour 2A0B6D hex 42 r 11 g 109 b 100 a" at bounding box center [104, 338] width 208 height 260
paste input "e5e7eb"
type input "e5e7eb"
type input "229"
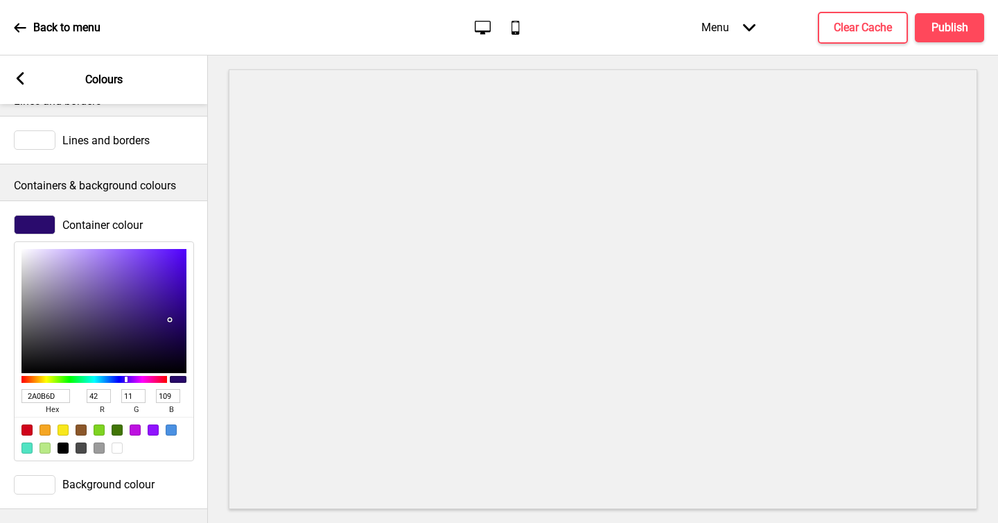
type input "231"
type input "235"
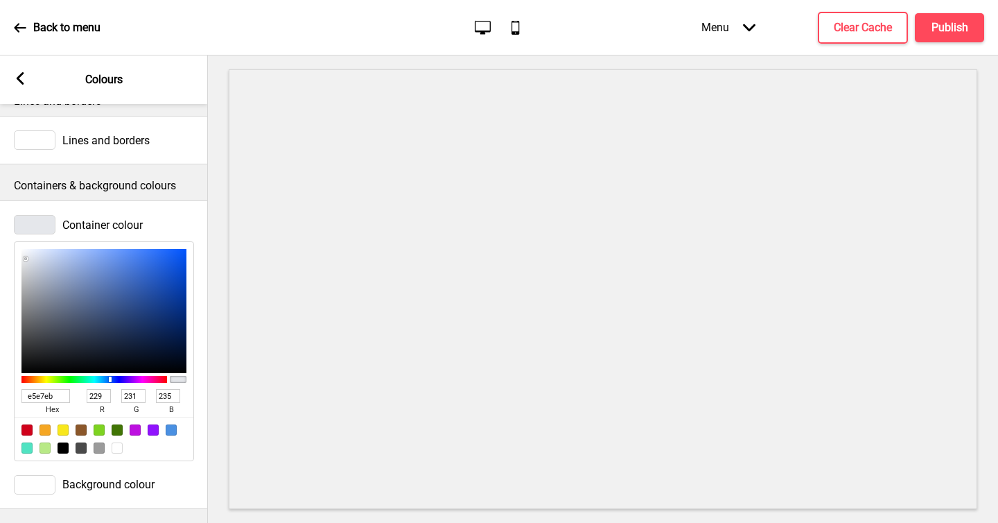
type input "2A0B6D"
type input "42"
type input "11"
type input "109"
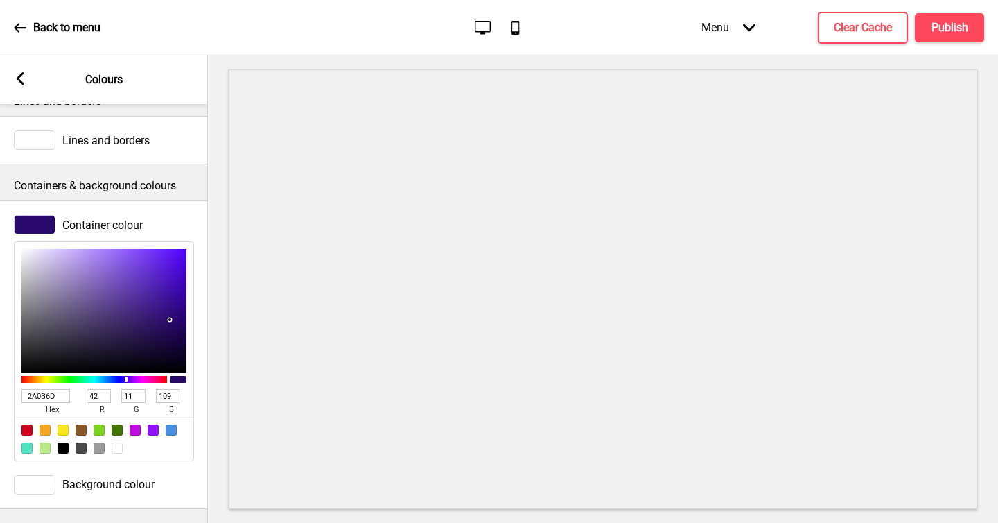
click at [17, 74] on rect at bounding box center [20, 78] width 12 height 12
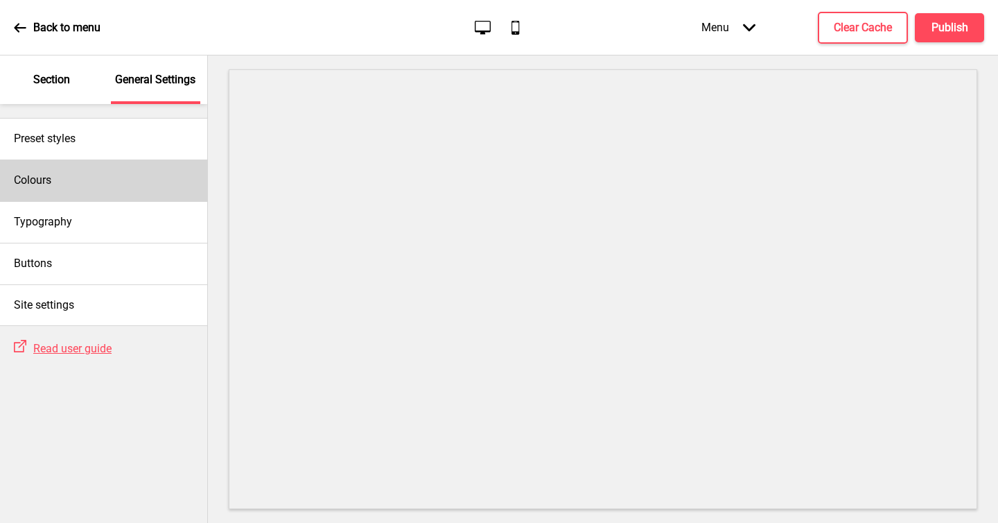
click at [83, 168] on div "Colours" at bounding box center [103, 180] width 207 height 42
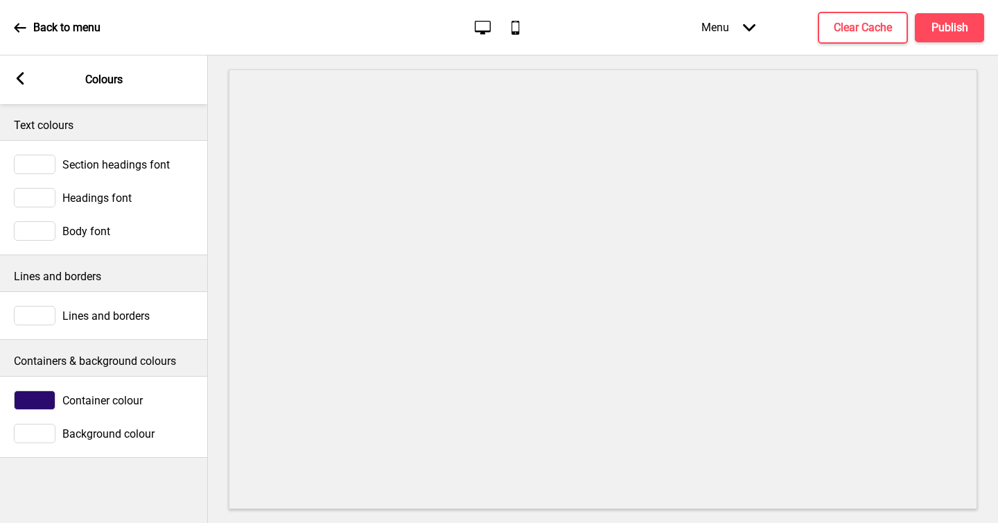
click at [51, 311] on div at bounding box center [35, 315] width 42 height 19
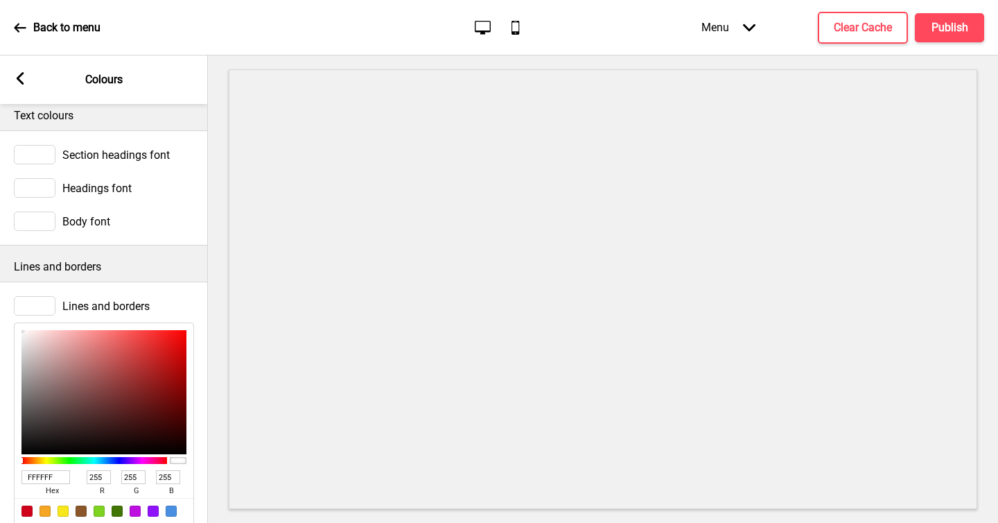
scroll to position [24, 0]
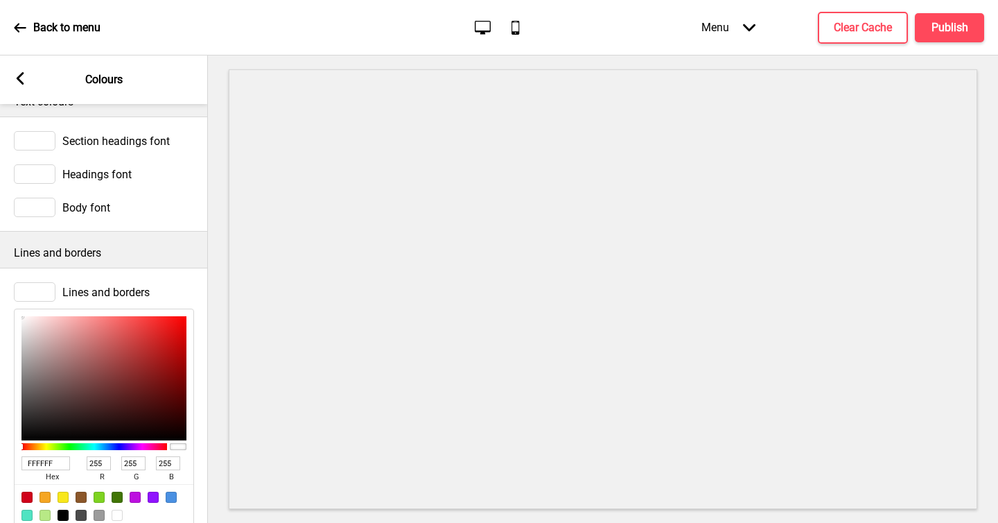
drag, startPoint x: 60, startPoint y: 462, endPoint x: 0, endPoint y: 453, distance: 60.4
click at [0, 453] on div "Lines and borders FFFFFF hex 255 r 255 g 255 b 100 a" at bounding box center [104, 405] width 208 height 260
paste input "e5e7eb"
type input "e5e7eb"
type input "229"
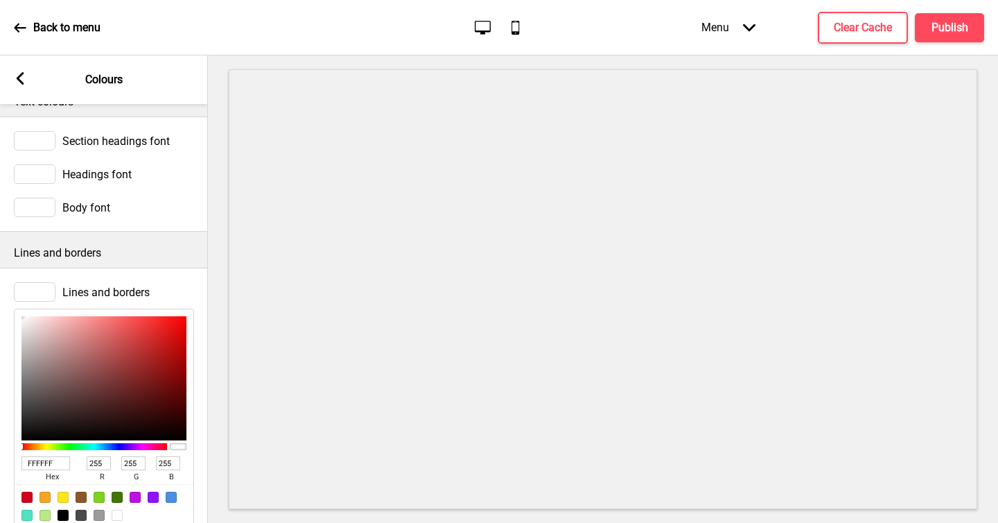
type input "231"
type input "235"
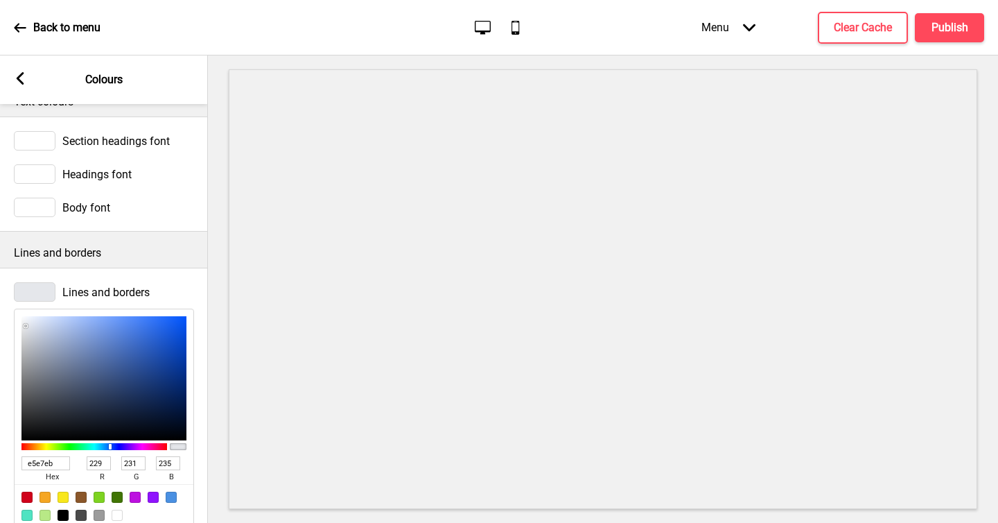
type input "E5E7EB"
click at [164, 268] on div "Lines and borders E5E7EB hex 229 r 231 g 235 b 100 a" at bounding box center [104, 405] width 208 height 275
click at [191, 264] on div "Lines and borders" at bounding box center [104, 250] width 208 height 36
click at [180, 215] on div "Body font" at bounding box center [104, 207] width 180 height 19
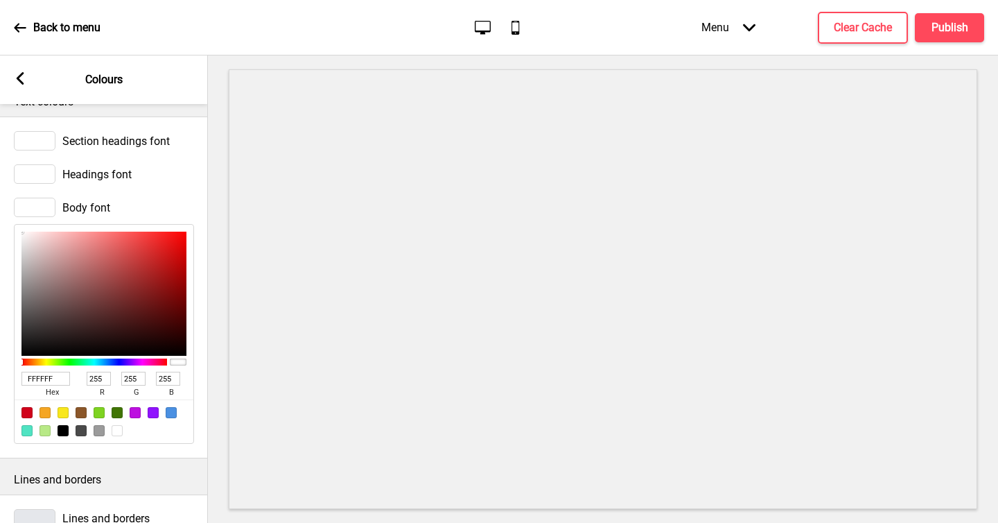
drag, startPoint x: 59, startPoint y: 376, endPoint x: 0, endPoint y: 376, distance: 58.9
click at [0, 376] on div "Body font FFFFFF hex 255 r 255 g 255 b 100 a" at bounding box center [104, 321] width 208 height 260
paste input "f9f8e8"
type input "f9f8e8"
type input "249"
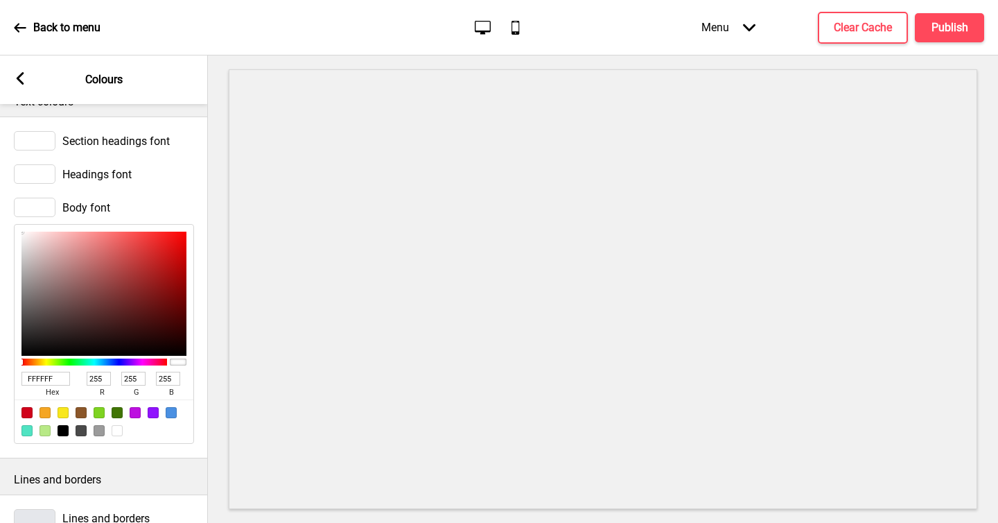
type input "248"
type input "232"
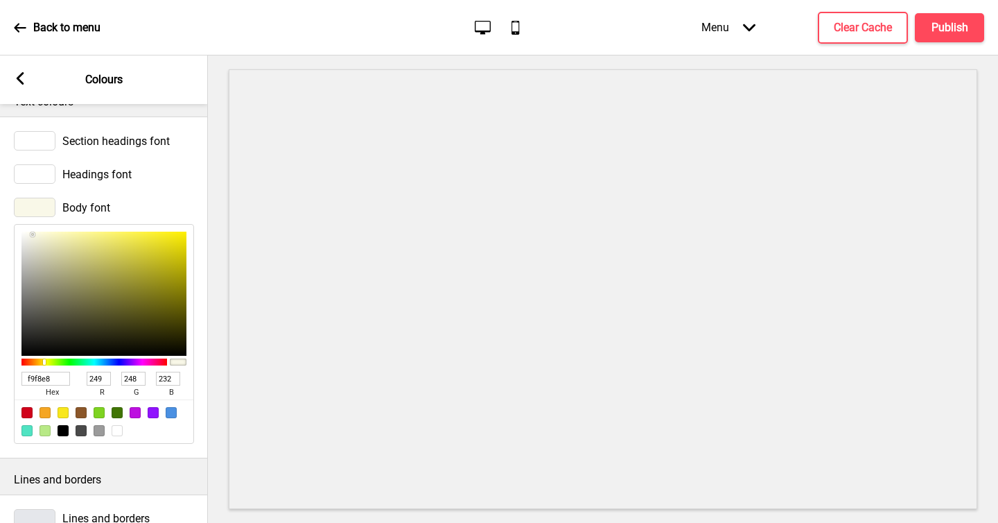
type input "FFFFFF"
type input "255"
click at [32, 76] on div "Arrow left Colours" at bounding box center [104, 79] width 208 height 49
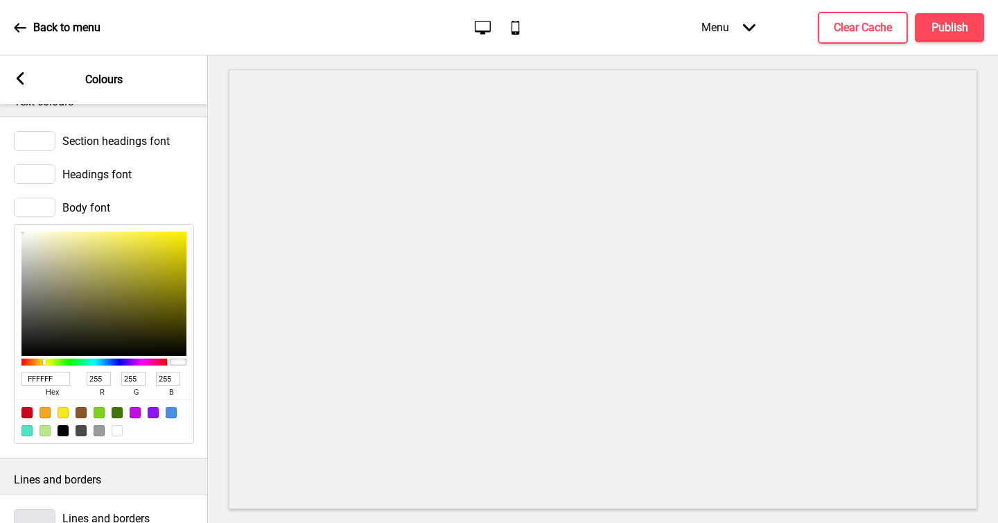
click at [26, 79] on div "Arrow left Colours" at bounding box center [104, 79] width 208 height 49
click at [21, 79] on rect at bounding box center [20, 78] width 12 height 12
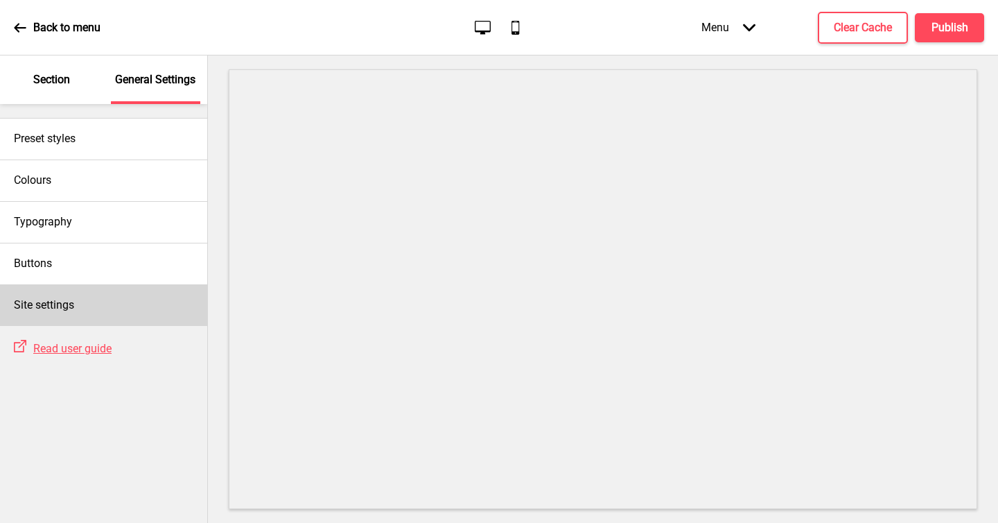
click at [93, 311] on div "Site settings" at bounding box center [103, 305] width 207 height 42
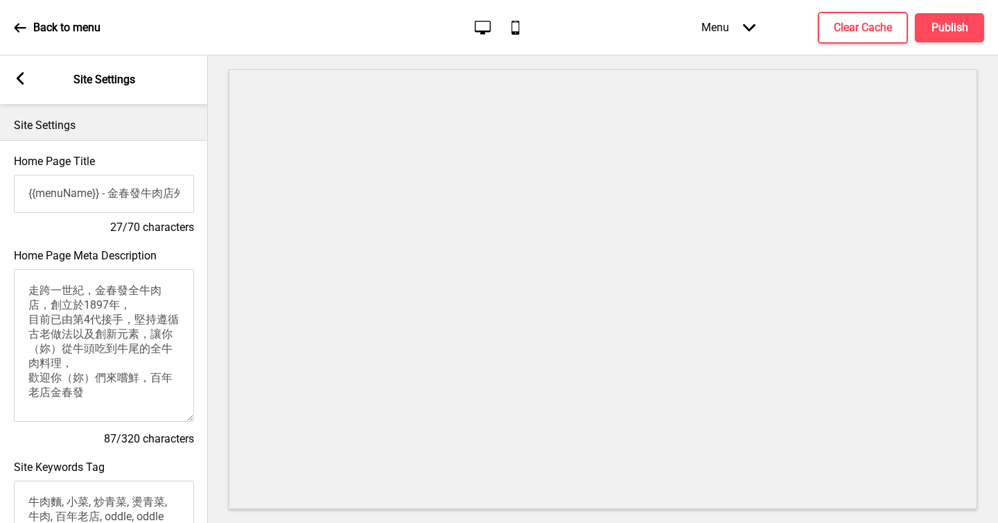
click at [21, 75] on icon at bounding box center [21, 78] width 8 height 12
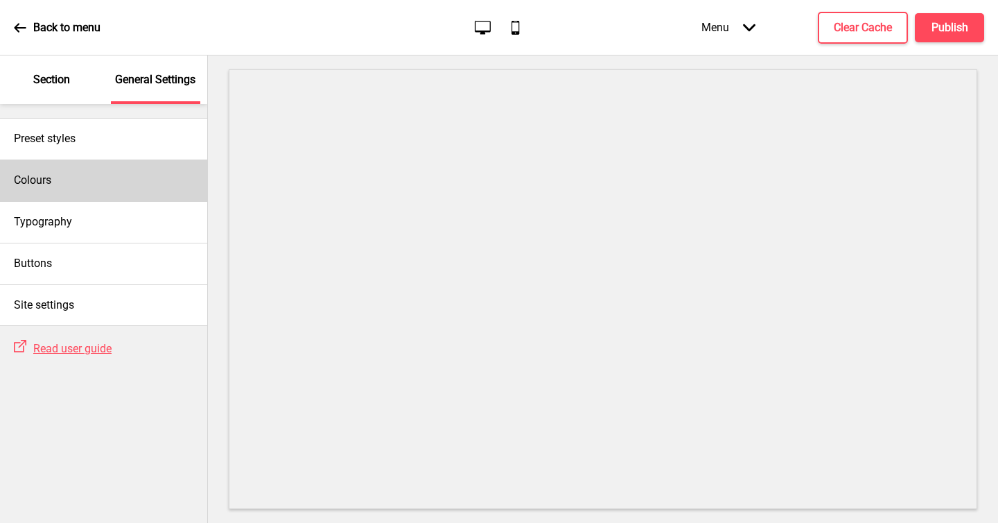
click at [132, 180] on div "Colours" at bounding box center [103, 180] width 207 height 42
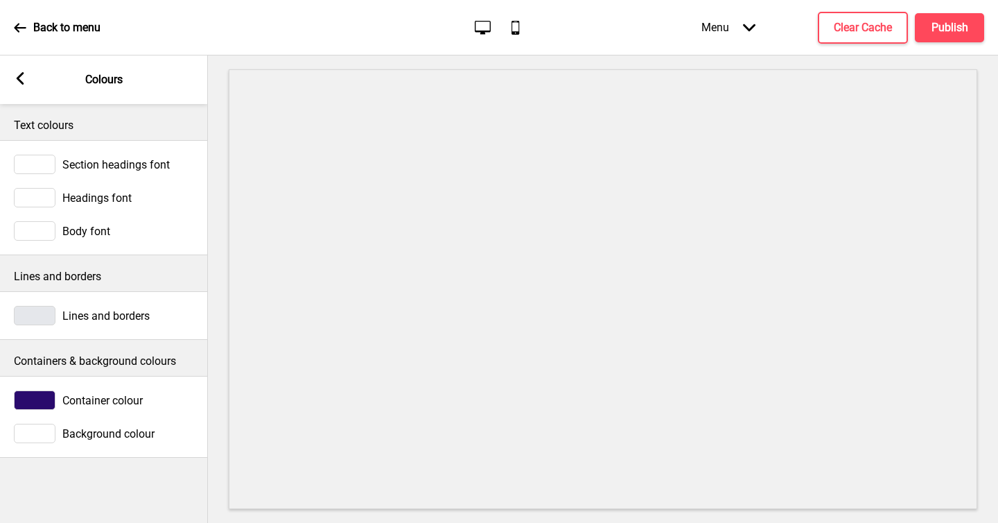
click at [27, 401] on div at bounding box center [35, 399] width 42 height 19
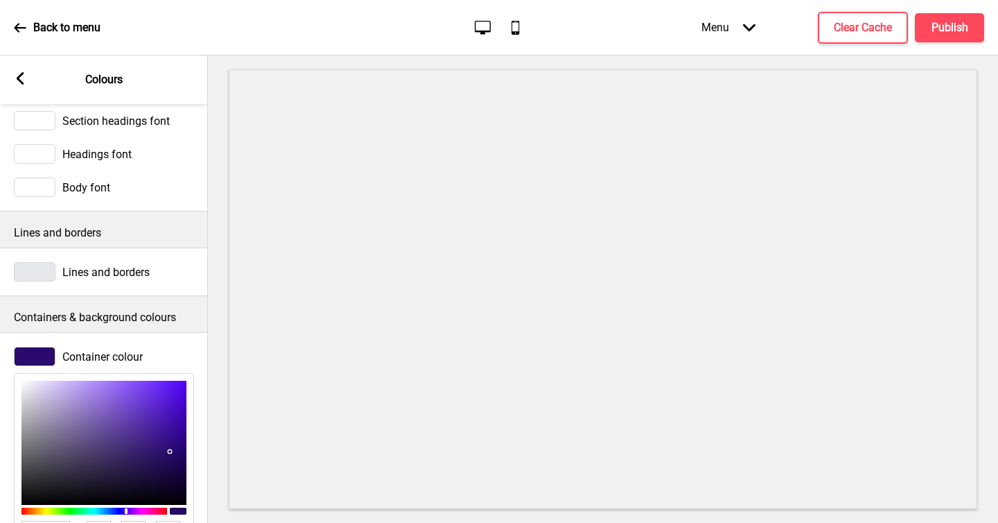
scroll to position [185, 0]
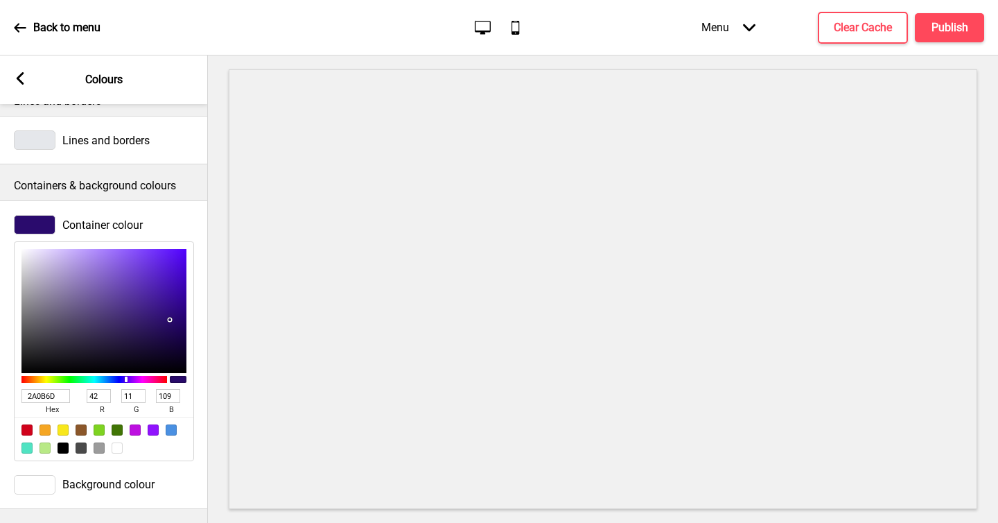
drag, startPoint x: 65, startPoint y: 381, endPoint x: 1, endPoint y: 376, distance: 64.0
click at [3, 377] on div "Container colour 2A0B6D hex 42 r 11 g 109 b 100 a" at bounding box center [104, 338] width 208 height 260
paste input "f9f8e8"
type input "f9f8e8"
type input "249"
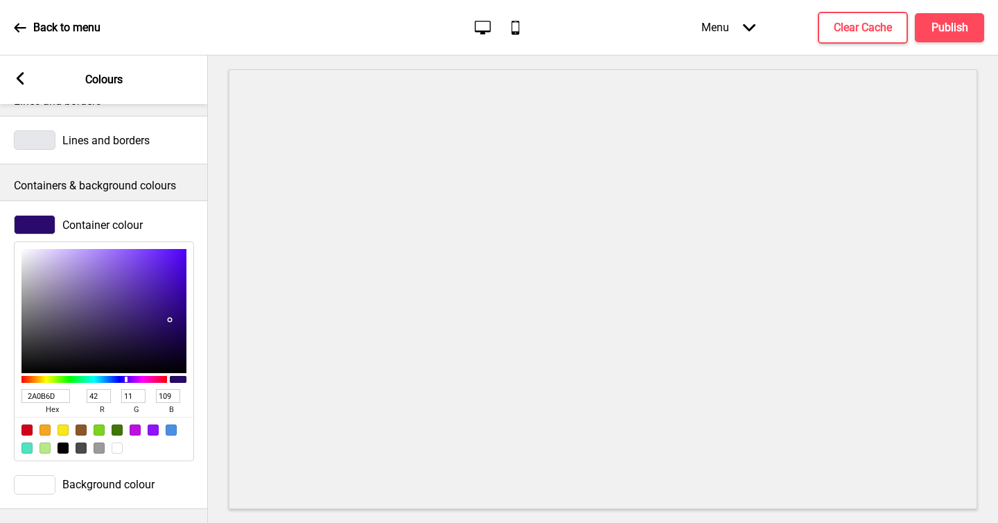
type input "248"
type input "232"
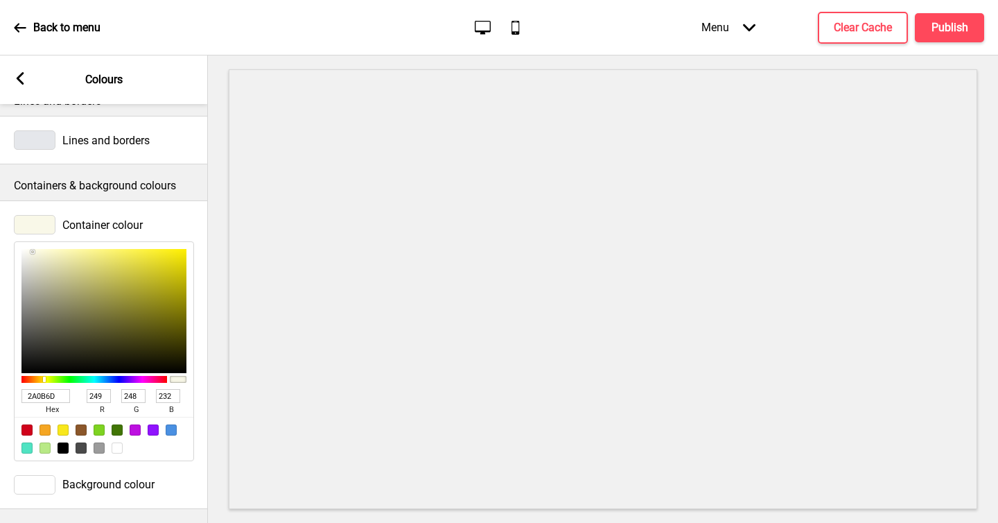
type input "F9F8E8"
click at [136, 134] on span "Lines and borders" at bounding box center [105, 140] width 87 height 13
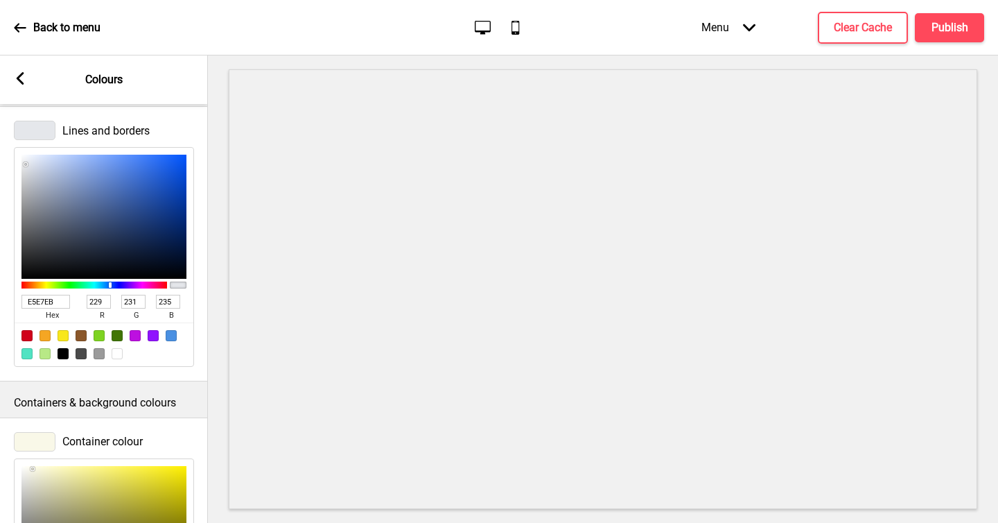
click at [129, 135] on span "Lines and borders" at bounding box center [105, 130] width 87 height 13
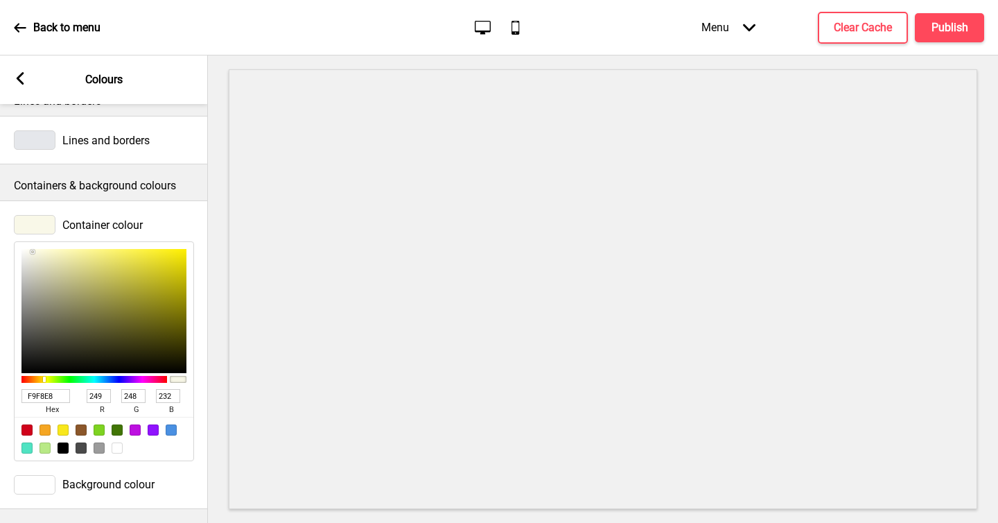
click at [110, 182] on p "Containers & background colours" at bounding box center [104, 185] width 180 height 15
click at [112, 178] on p "Containers & background colours" at bounding box center [104, 185] width 180 height 15
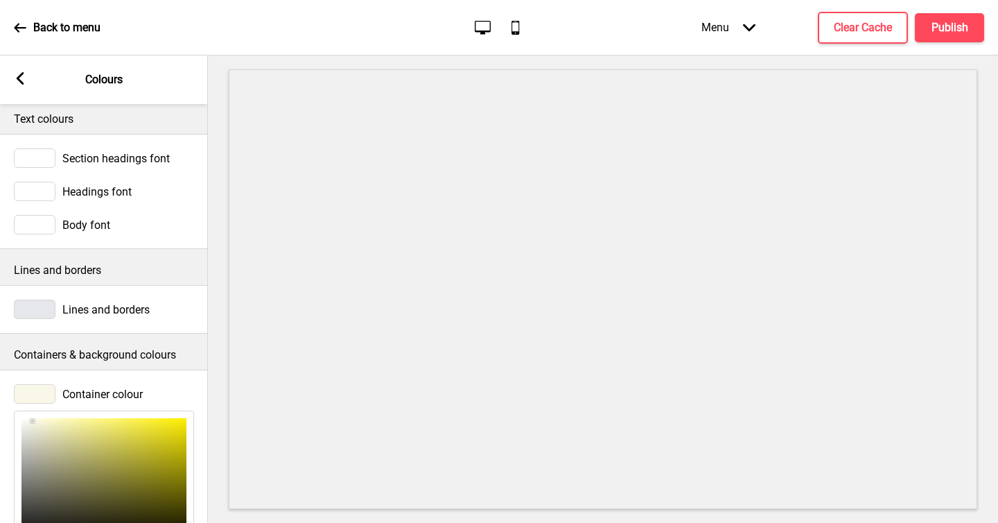
scroll to position [0, 0]
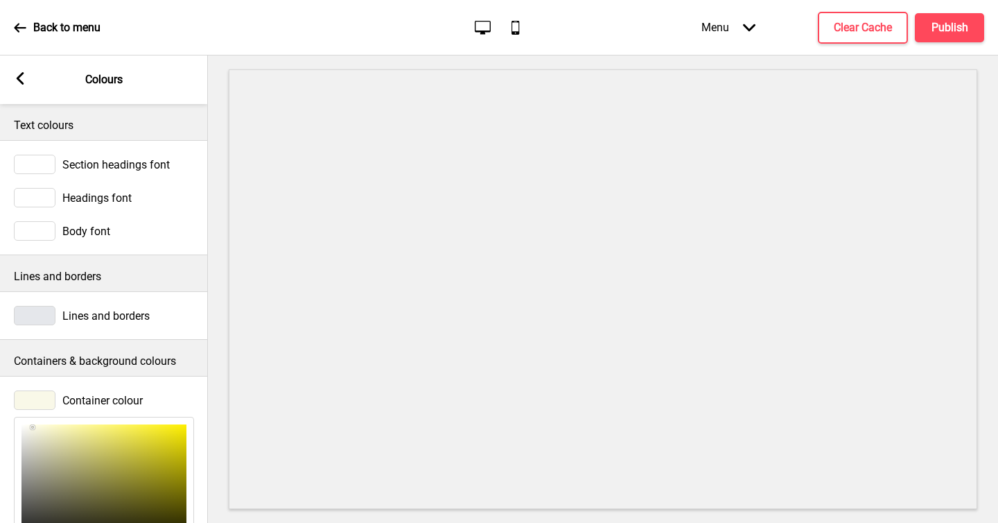
click at [42, 229] on div at bounding box center [35, 230] width 42 height 19
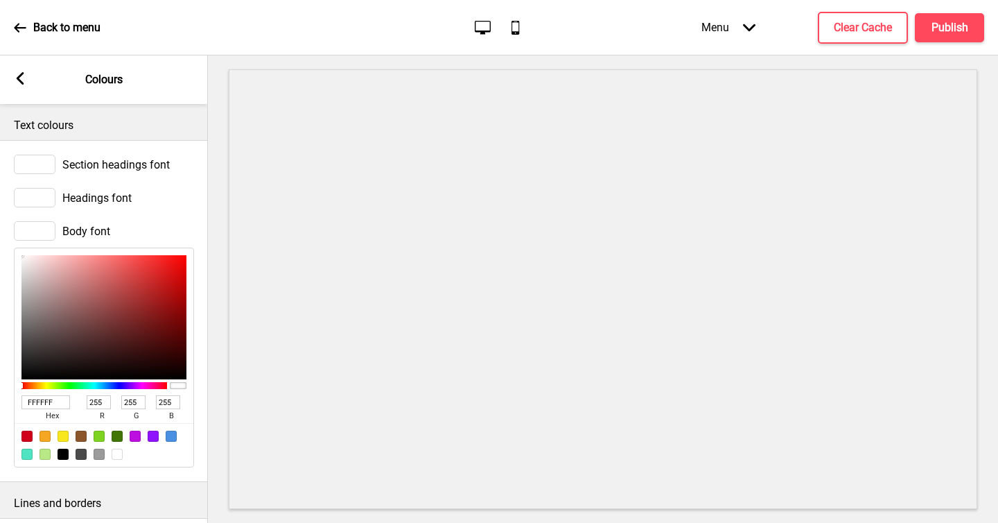
drag, startPoint x: 56, startPoint y: 398, endPoint x: 0, endPoint y: 393, distance: 56.4
click at [0, 393] on div "Body font FFFFFF hex 255 r 255 g 255 b 100 a" at bounding box center [104, 344] width 208 height 260
paste input "#d0021b"
type input "#d0021b"
type input "208"
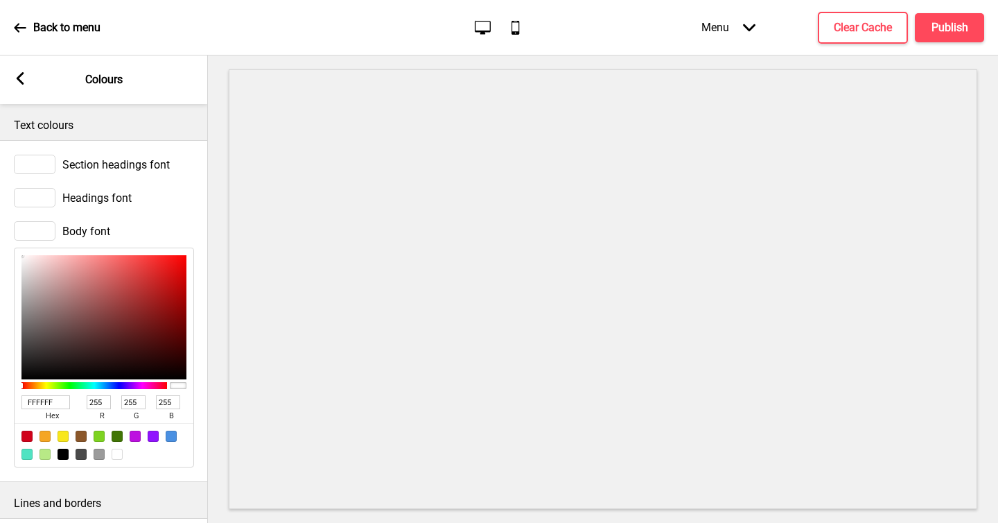
type input "2"
type input "27"
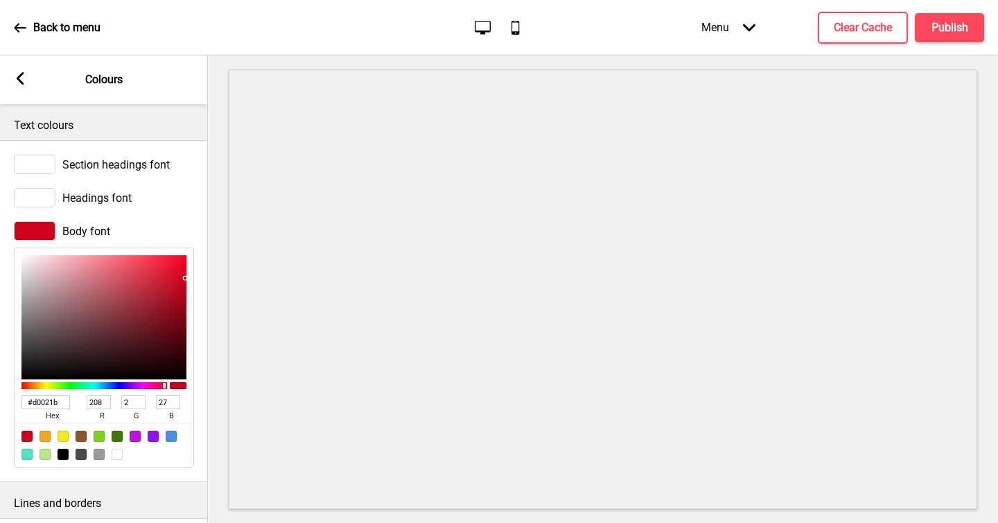
type input "D0021B"
click at [209, 272] on div at bounding box center [603, 288] width 790 height 467
click at [202, 239] on div "Body font D0021B hex 208 r 2 g 27 b 100 a" at bounding box center [104, 344] width 208 height 260
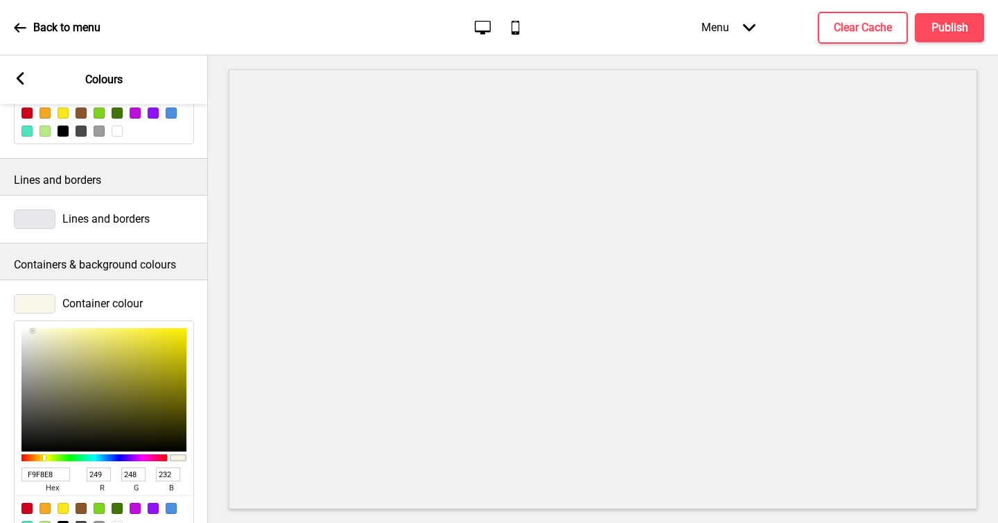
scroll to position [412, 0]
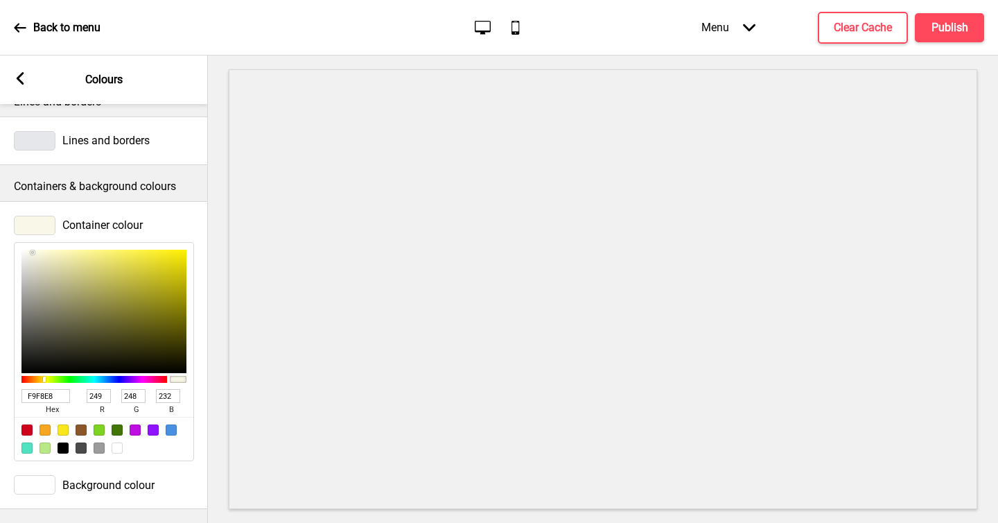
click at [48, 216] on div at bounding box center [35, 225] width 42 height 19
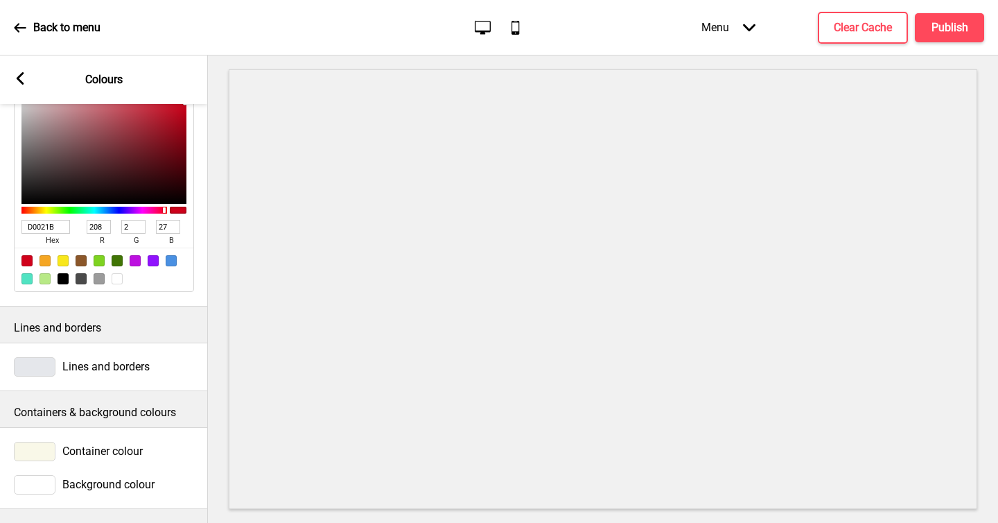
scroll to position [0, 0]
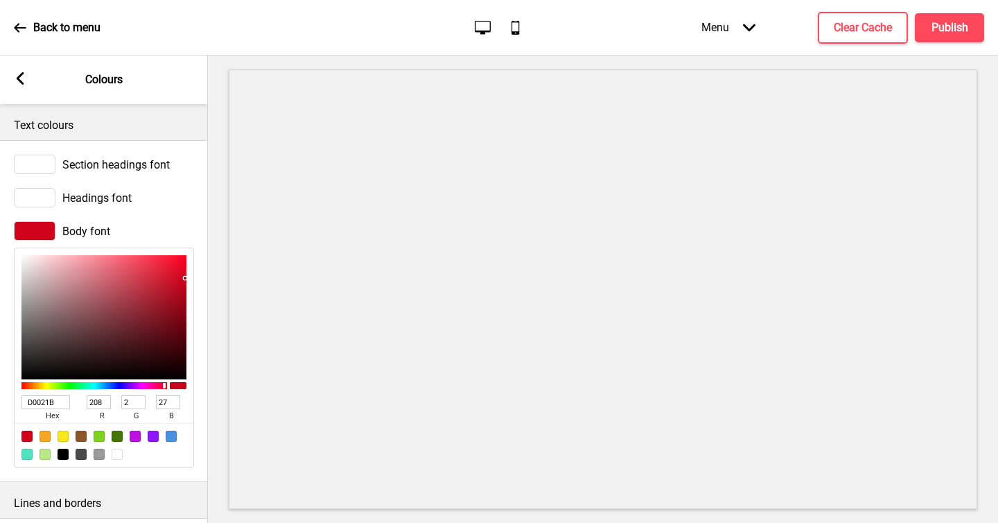
click at [36, 166] on div at bounding box center [35, 164] width 42 height 19
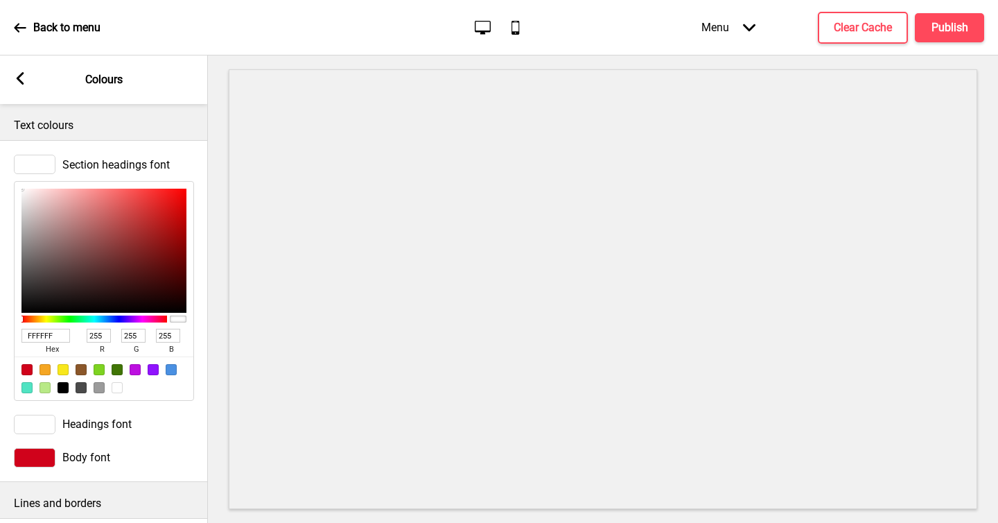
drag, startPoint x: 60, startPoint y: 338, endPoint x: 0, endPoint y: 323, distance: 62.1
click at [0, 324] on div "Section headings font FFFFFF hex 255 r 255 g 255 b 100 a" at bounding box center [104, 278] width 208 height 260
paste input "#d0021b"
type input "#d0021b"
type input "208"
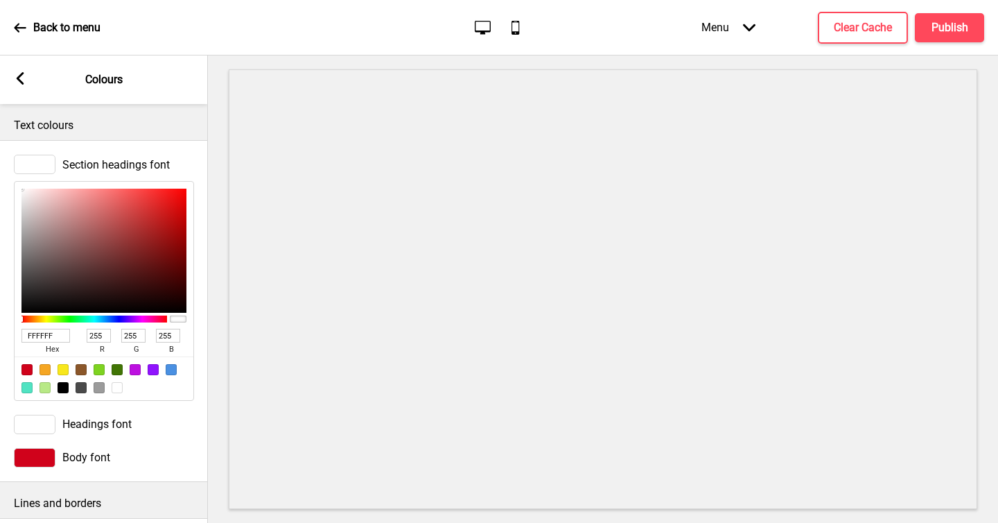
type input "2"
type input "27"
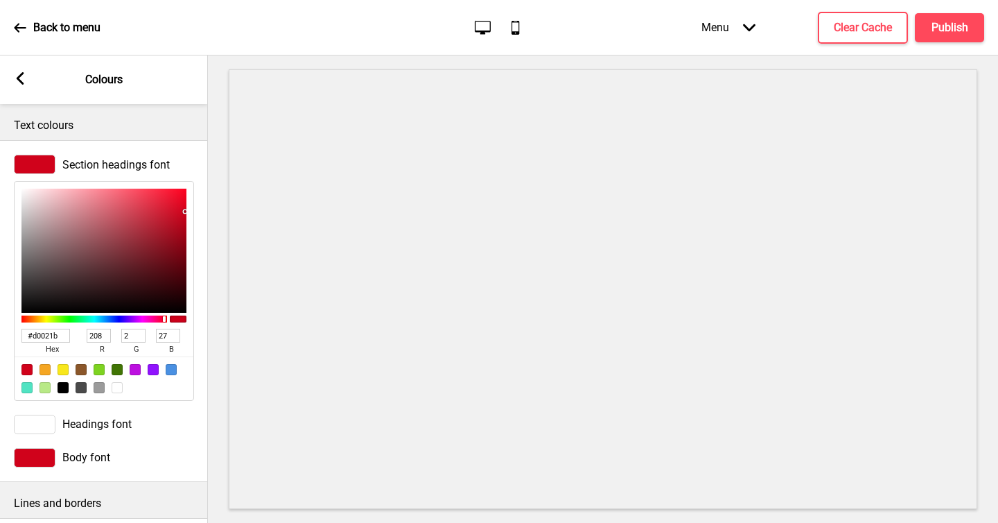
type input "D0021B"
click at [137, 137] on div "Text colours" at bounding box center [104, 122] width 208 height 36
click at [119, 159] on span "Section headings font" at bounding box center [115, 164] width 107 height 13
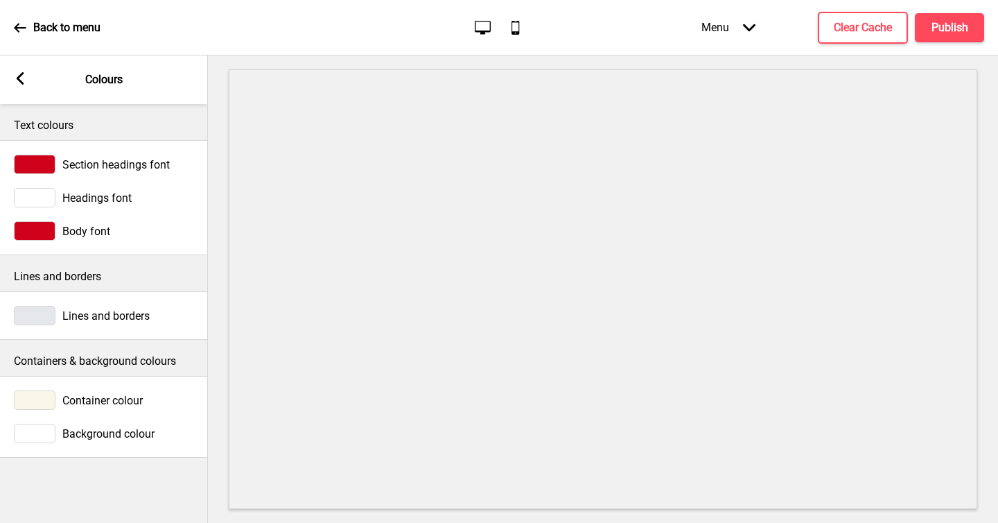
click at [124, 197] on span "Headings font" at bounding box center [96, 197] width 69 height 13
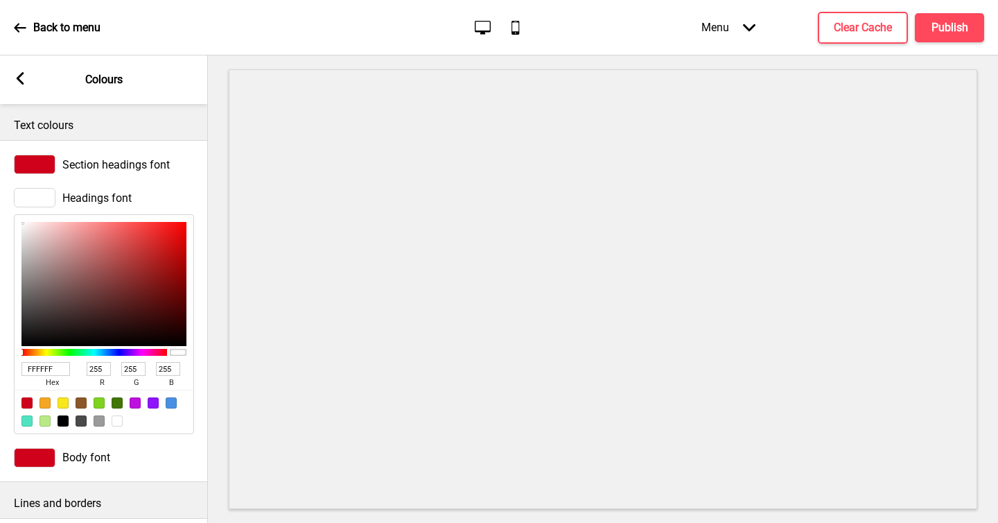
drag, startPoint x: 61, startPoint y: 372, endPoint x: 0, endPoint y: 368, distance: 61.2
click at [0, 368] on div "Headings font FFFFFF hex 255 r 255 g 255 b 100 a" at bounding box center [104, 311] width 208 height 260
paste input "#d0021b"
type input "#d0021b"
type input "208"
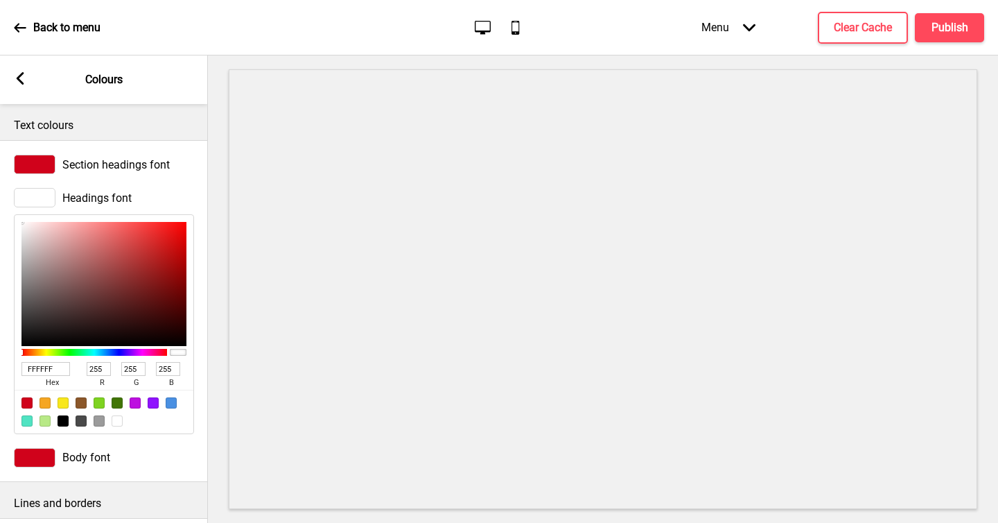
type input "2"
type input "27"
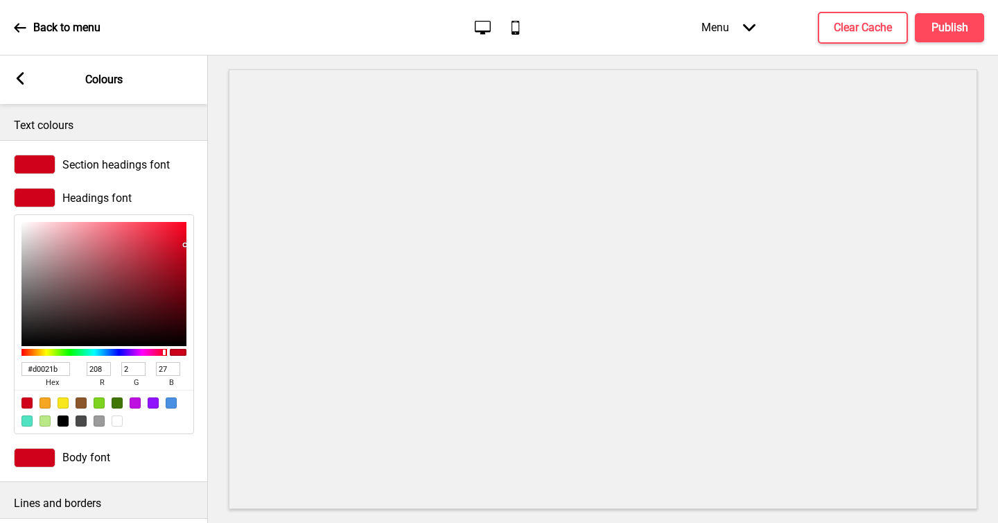
type input "D0021B"
click at [184, 113] on div "Text colours" at bounding box center [104, 122] width 208 height 36
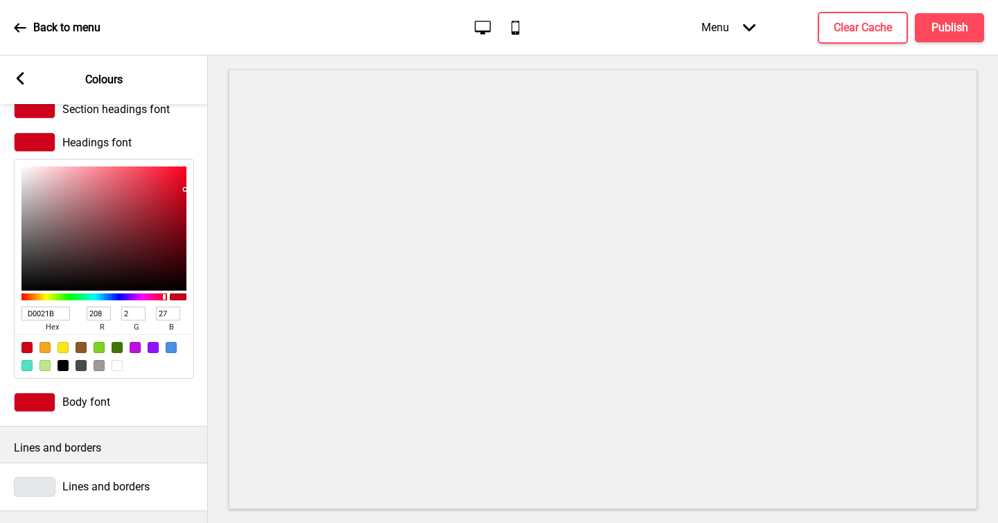
scroll to position [185, 0]
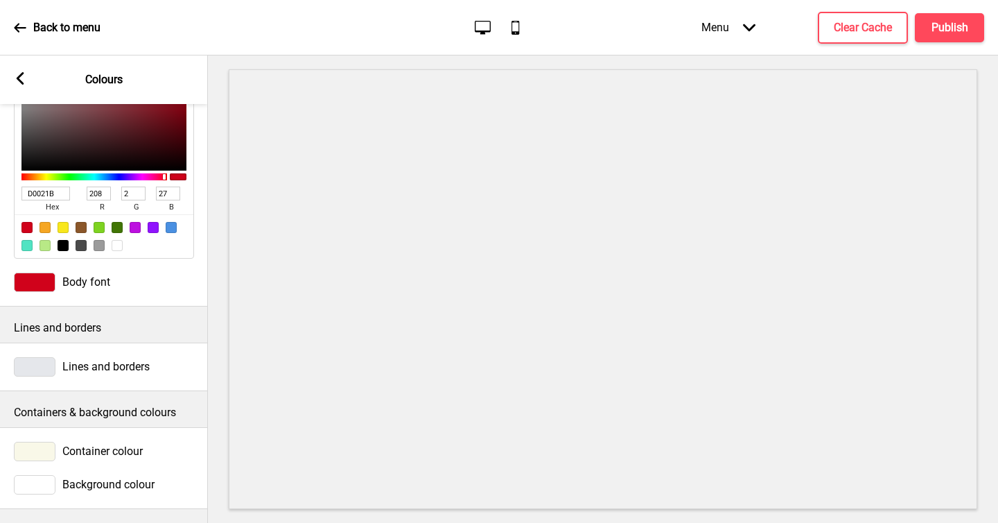
click at [21, 81] on icon at bounding box center [21, 78] width 8 height 12
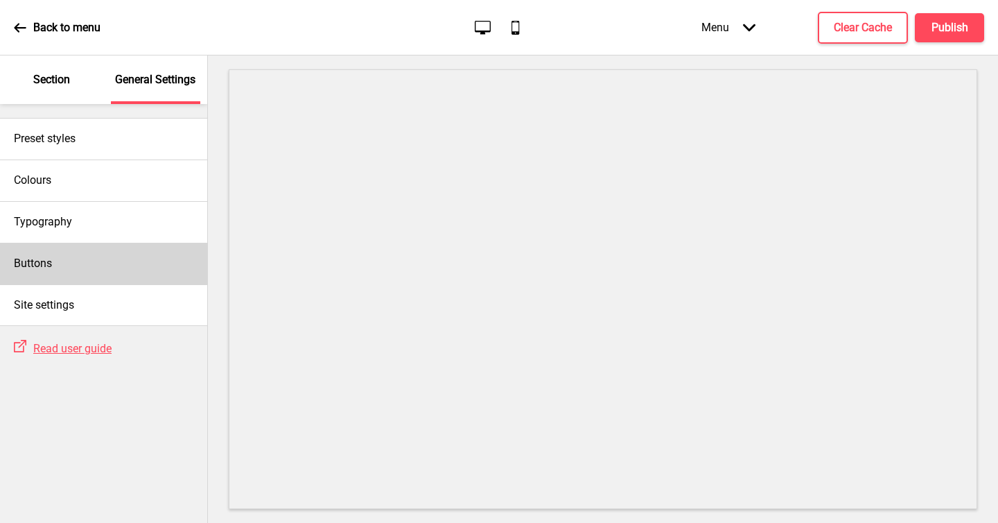
click at [110, 257] on div "Buttons" at bounding box center [103, 264] width 207 height 42
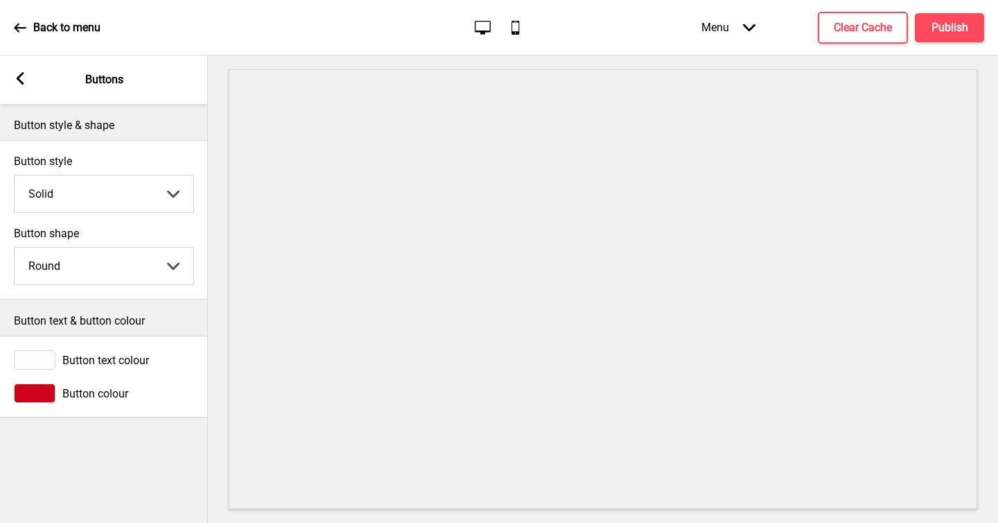
click at [25, 87] on div "Arrow left" at bounding box center [20, 79] width 12 height 15
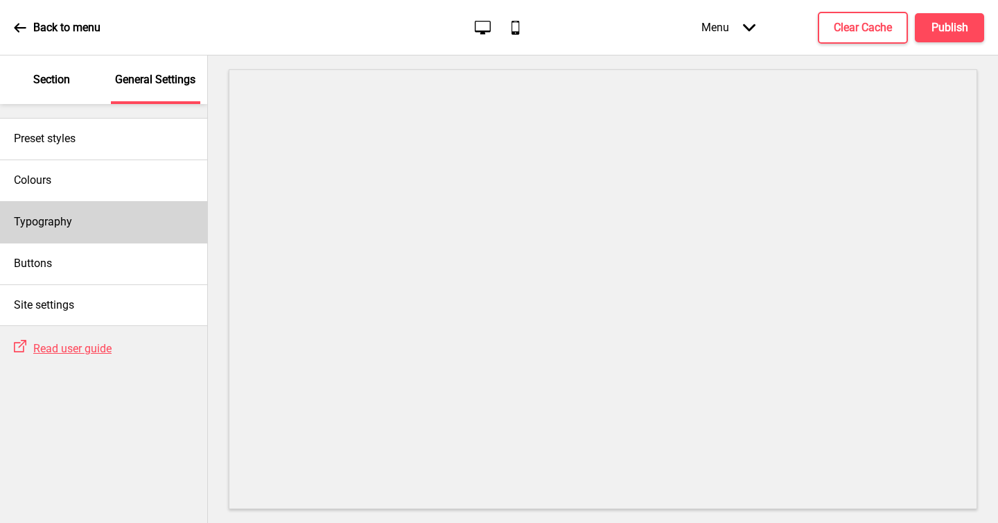
click at [101, 234] on div "Typography" at bounding box center [103, 222] width 207 height 42
select select "Bitter"
select select "Ubuntu"
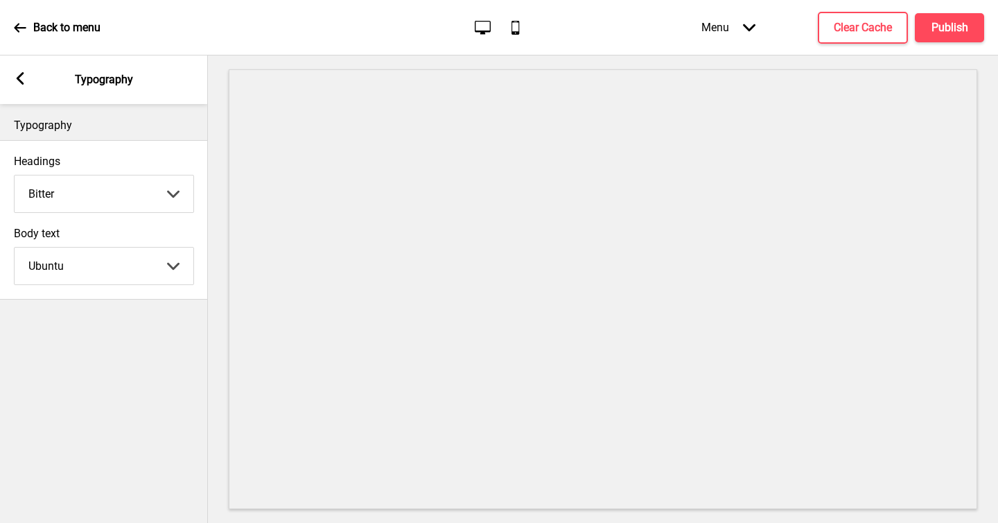
click at [26, 80] on rect at bounding box center [20, 78] width 12 height 12
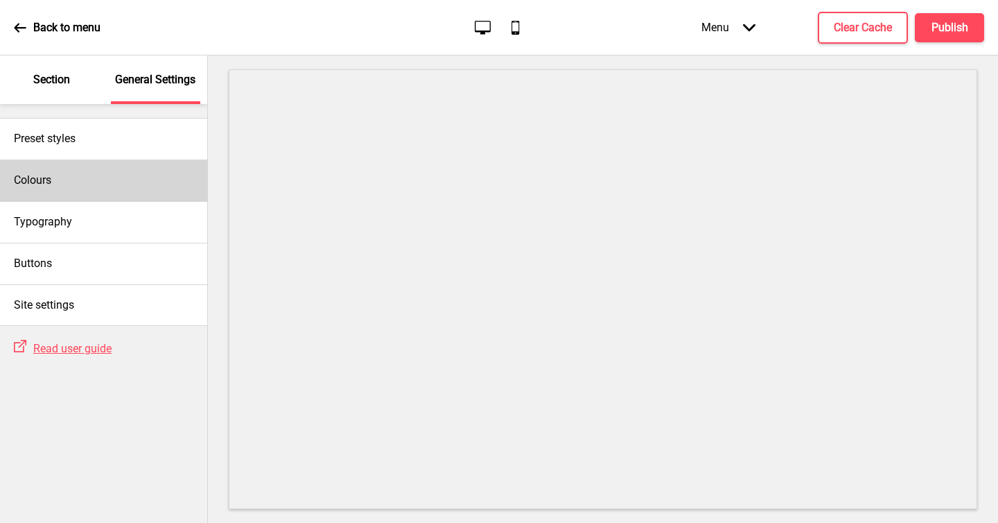
click at [136, 168] on div "Colours" at bounding box center [103, 180] width 207 height 42
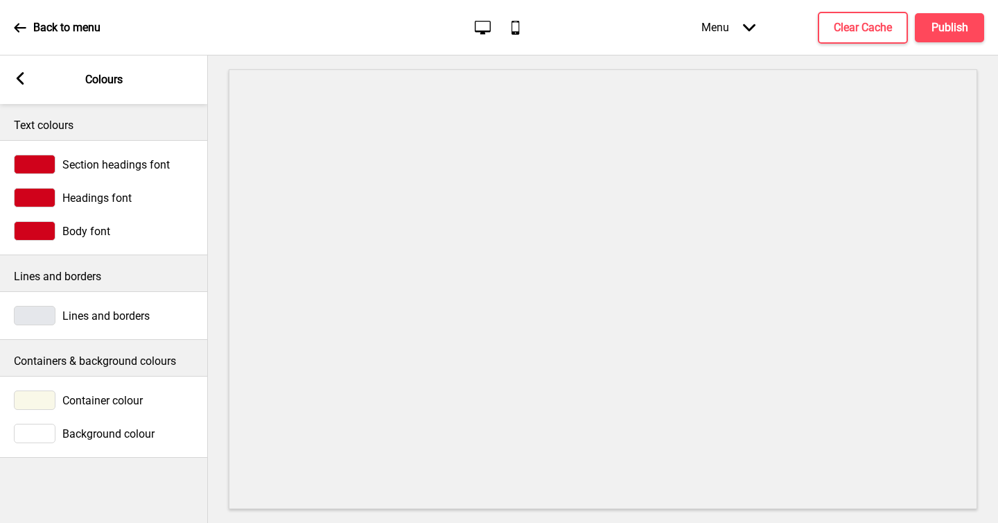
click at [13, 88] on div "Arrow left Colours" at bounding box center [104, 79] width 208 height 49
click at [15, 80] on rect at bounding box center [20, 78] width 12 height 12
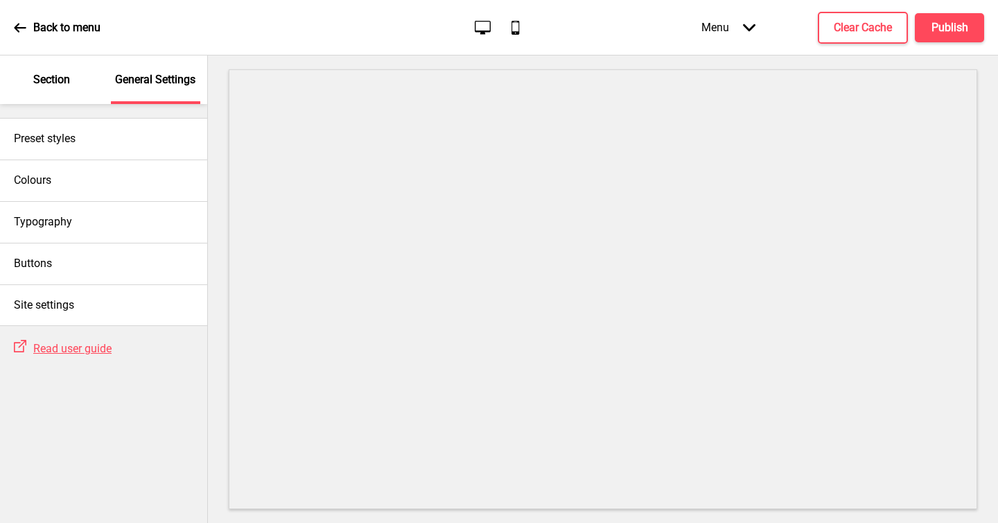
click at [48, 77] on p "Section" at bounding box center [51, 79] width 37 height 15
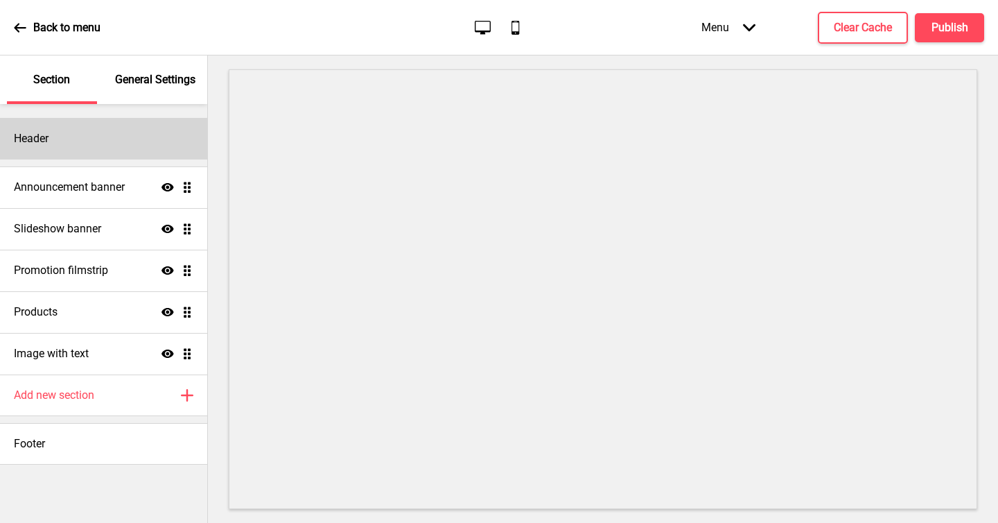
click at [121, 143] on div "Header" at bounding box center [103, 139] width 207 height 42
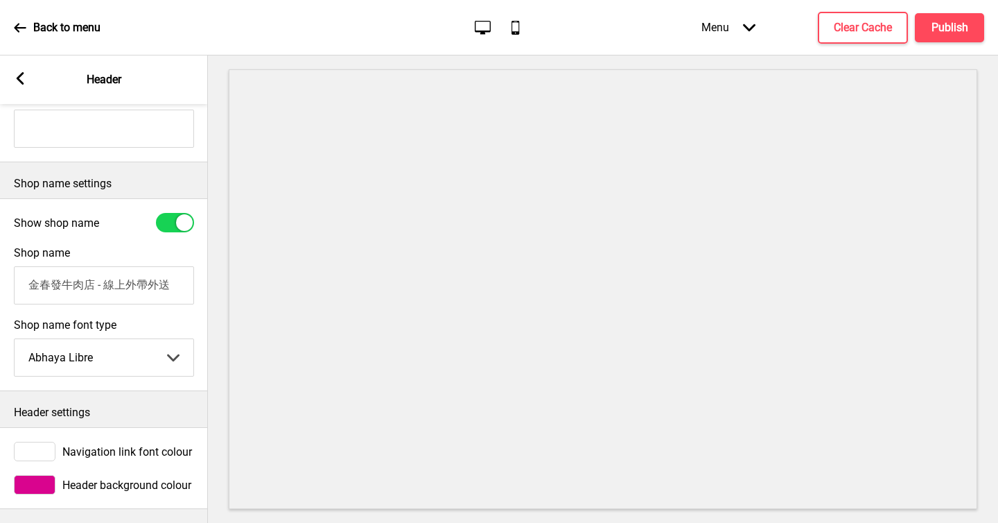
scroll to position [277, 0]
click at [39, 475] on div at bounding box center [35, 484] width 42 height 19
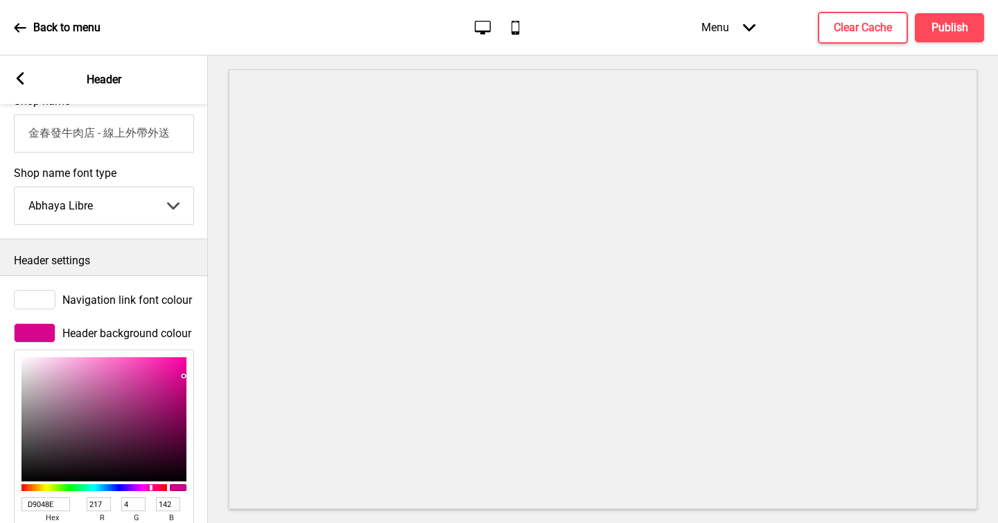
scroll to position [503, 0]
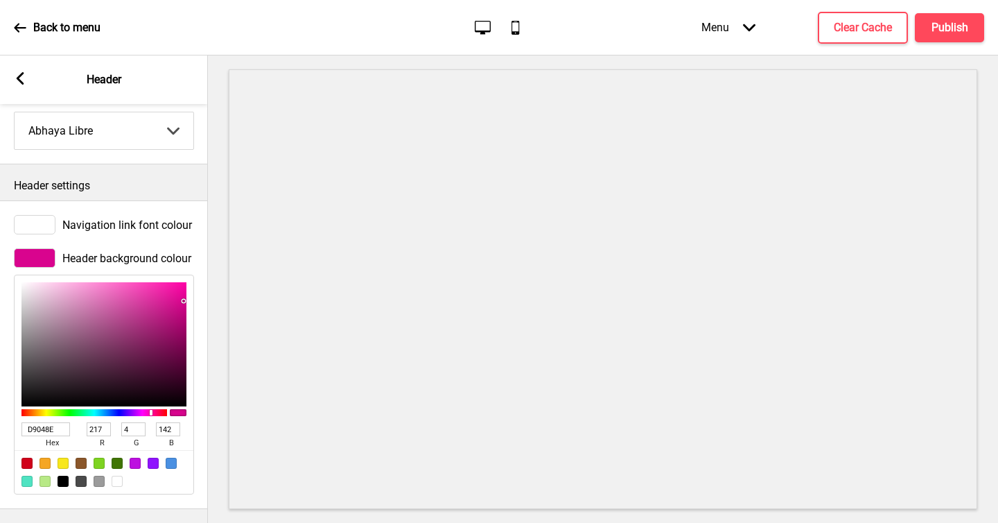
drag, startPoint x: 63, startPoint y: 418, endPoint x: 0, endPoint y: 408, distance: 63.9
click at [0, 408] on div "Header background colour D9048E hex 217 r 4 g 142 b 100 a" at bounding box center [104, 371] width 208 height 260
paste input "#d0021b"
type input "#d0021b"
type input "208"
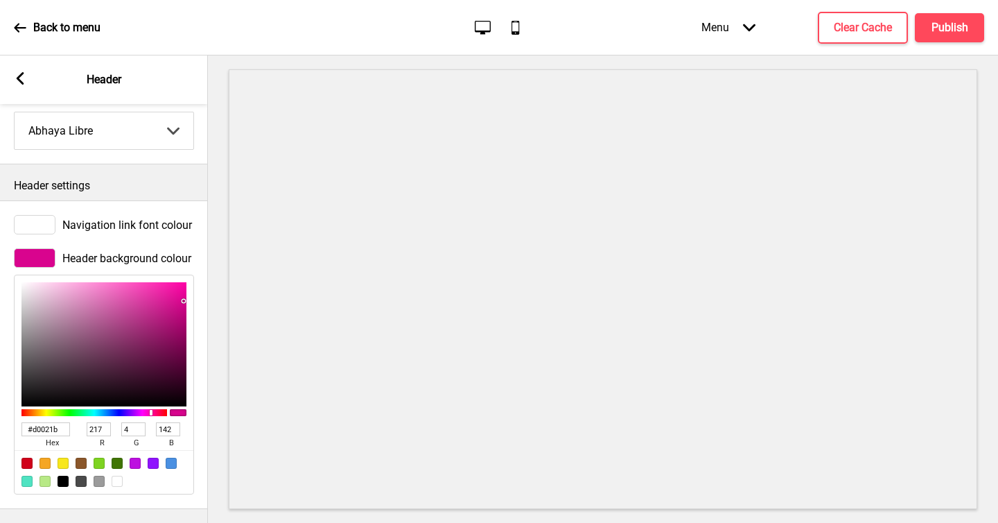
type input "2"
type input "27"
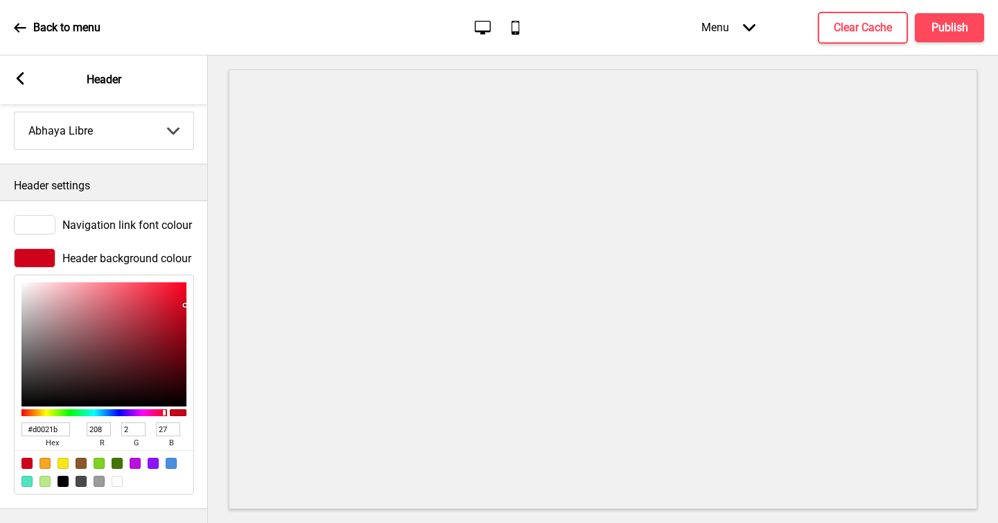
type input "D0021B"
click at [204, 200] on div "Navigation link font colour Header background colour D0021B hex 208 r 2 g 27 b …" at bounding box center [104, 354] width 208 height 309
click at [154, 16] on div "Back to menu Desktop Mobile Menu Arrow down Product Page Store Information Chec…" at bounding box center [499, 27] width 998 height 55
click at [24, 31] on icon at bounding box center [20, 27] width 12 height 12
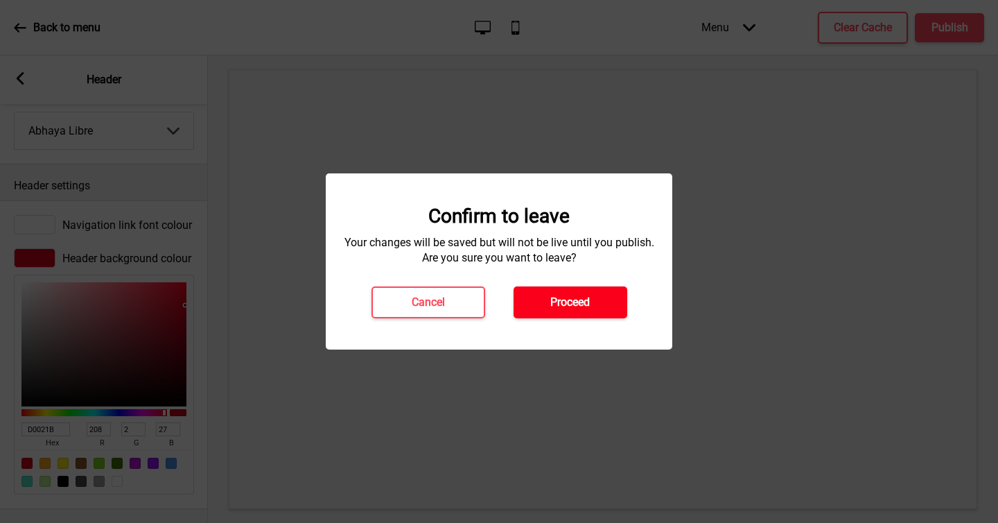
click at [583, 309] on h4 "Proceed" at bounding box center [570, 302] width 40 height 15
